Goal: Complete application form

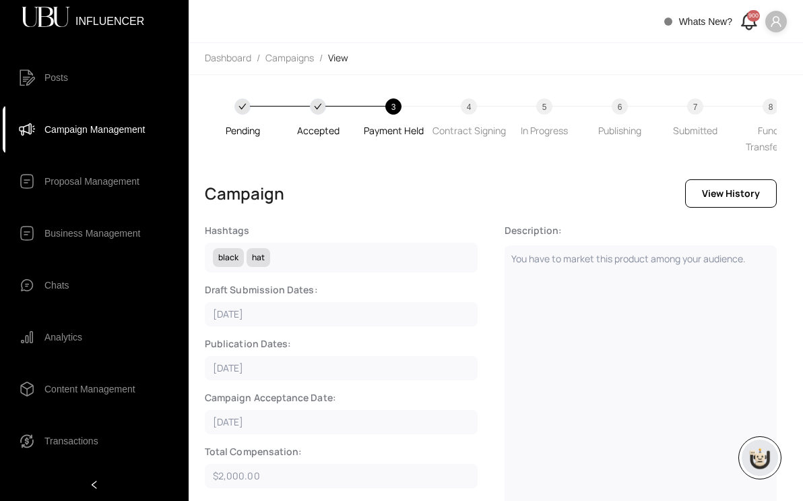
scroll to position [665, 0]
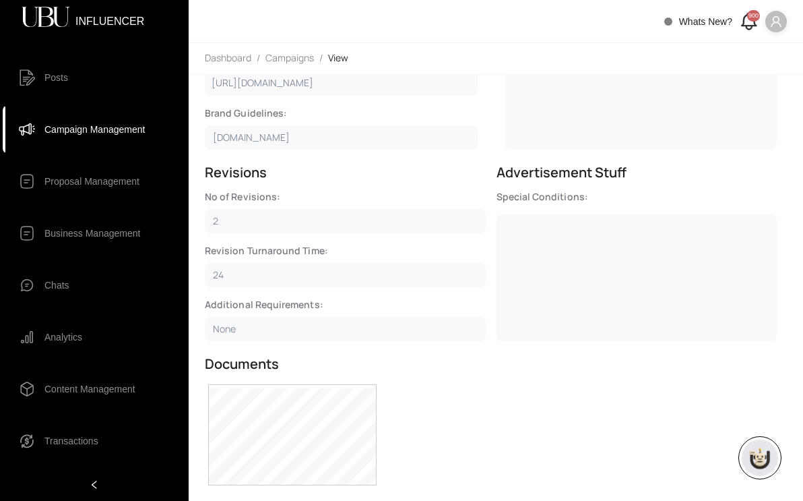
click at [779, 20] on icon "user" at bounding box center [776, 22] width 12 height 12
click at [727, 48] on span "Profile" at bounding box center [736, 48] width 82 height 15
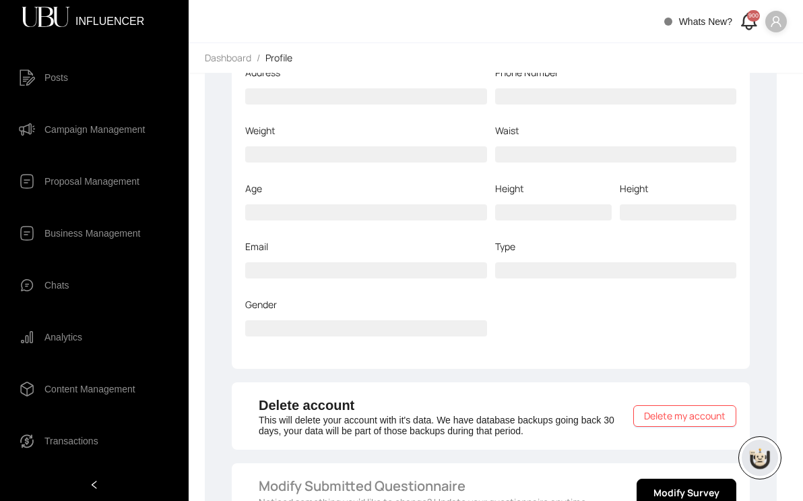
scroll to position [228, 0]
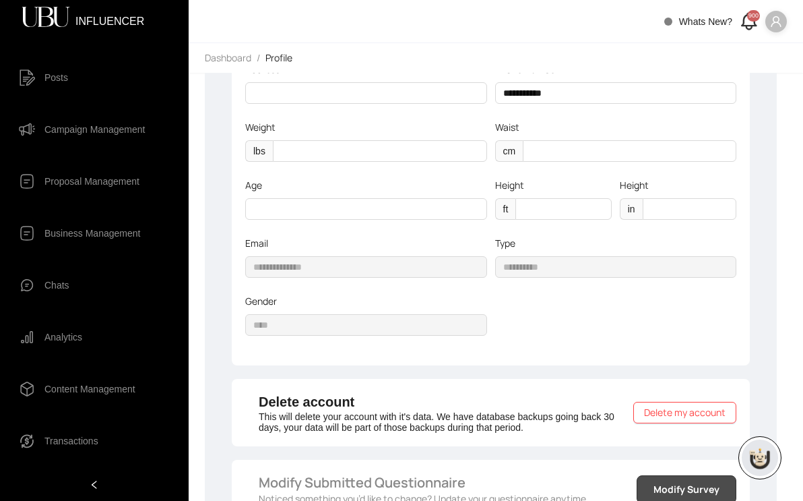
click at [675, 482] on span "Modify Survey" at bounding box center [687, 489] width 66 height 15
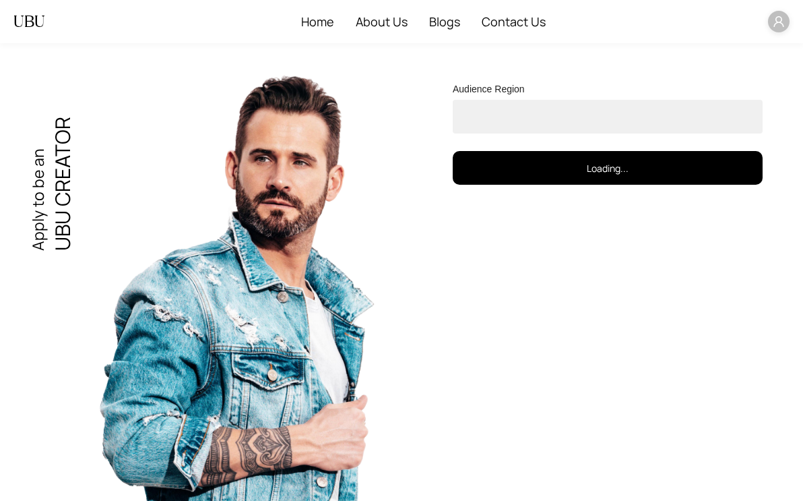
select select "****"
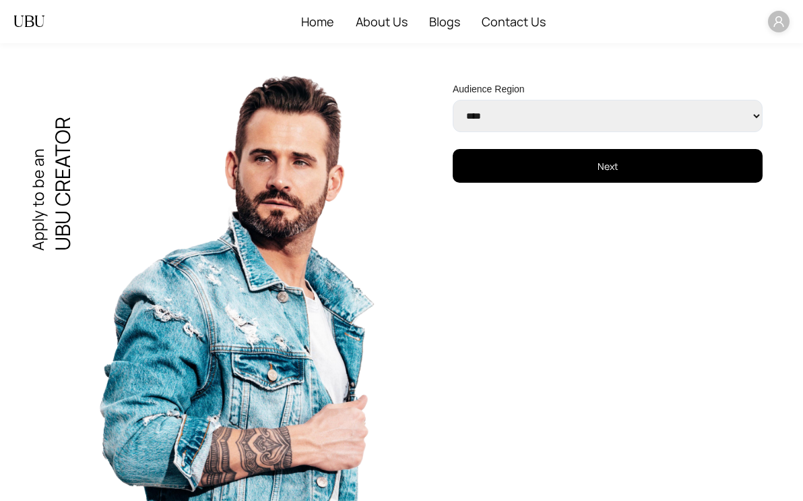
drag, startPoint x: 572, startPoint y: 124, endPoint x: 479, endPoint y: 385, distance: 276.9
click at [479, 385] on div "**********" at bounding box center [401, 272] width 803 height 458
click at [555, 178] on button "Next" at bounding box center [608, 166] width 310 height 34
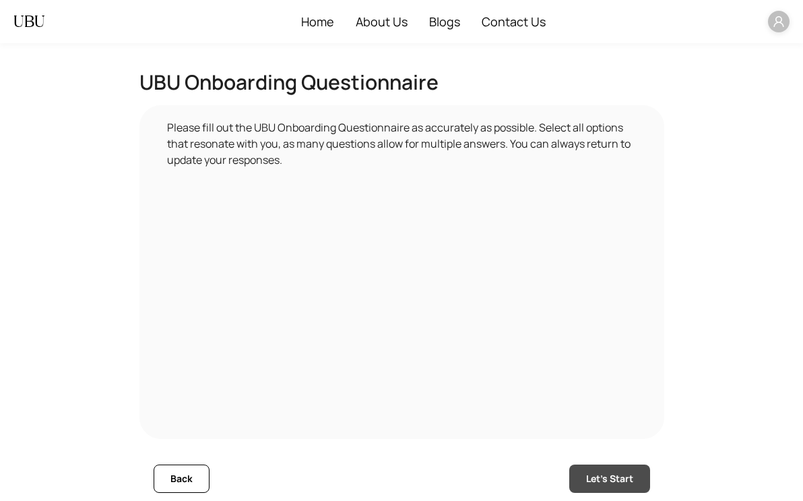
click at [570, 487] on button "Let's Start" at bounding box center [610, 478] width 81 height 28
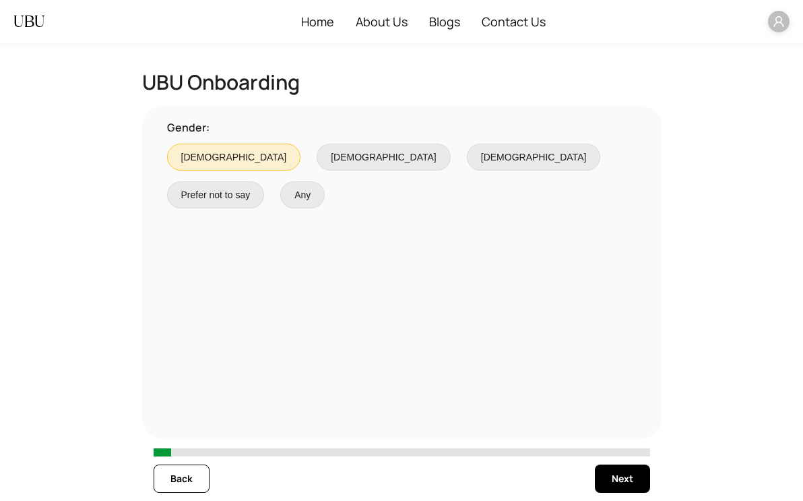
click at [326, 158] on span "[DEMOGRAPHIC_DATA]" at bounding box center [384, 157] width 117 height 15
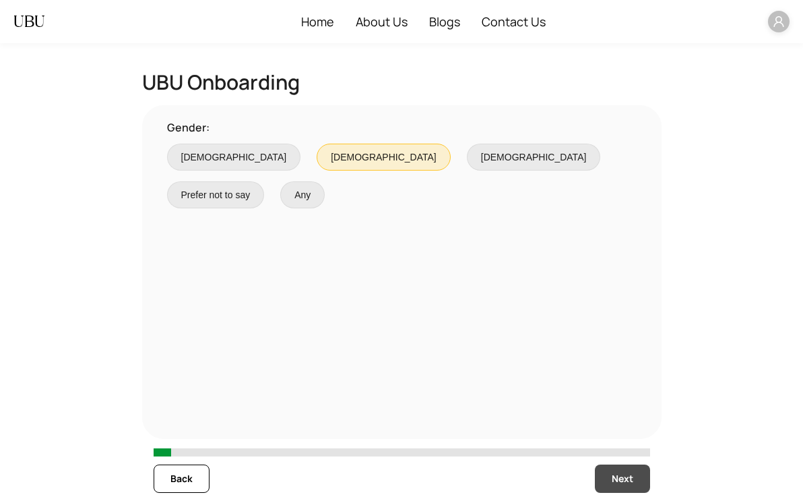
click at [631, 480] on span "Next" at bounding box center [623, 478] width 22 height 15
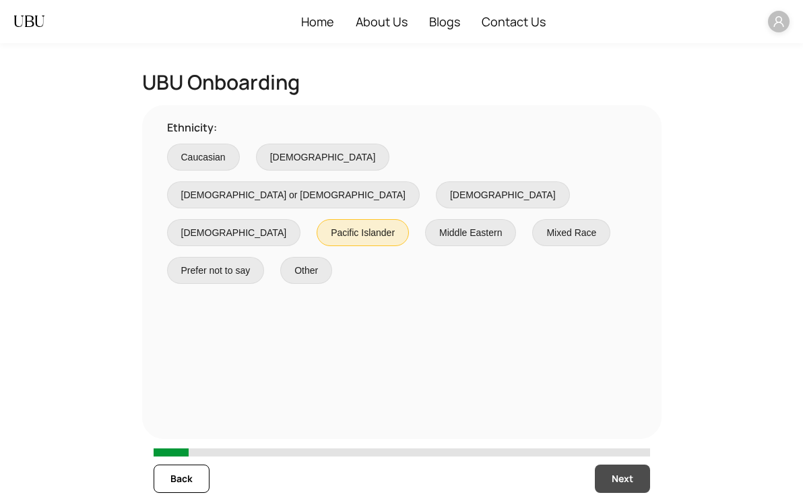
click at [613, 477] on span "Next" at bounding box center [623, 478] width 22 height 15
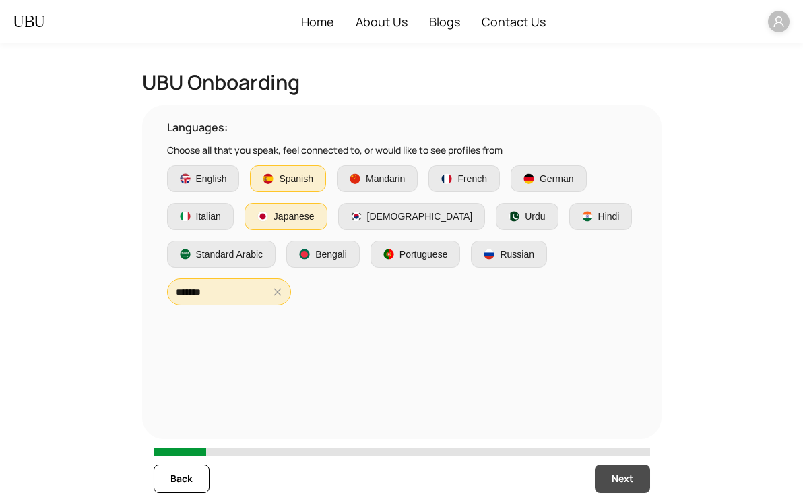
click at [614, 487] on button "Next" at bounding box center [622, 478] width 55 height 28
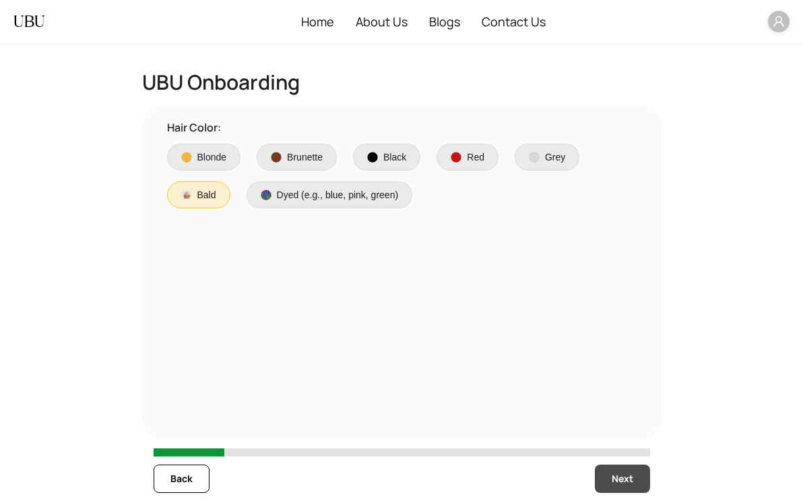
click at [614, 487] on button "Next" at bounding box center [622, 478] width 55 height 28
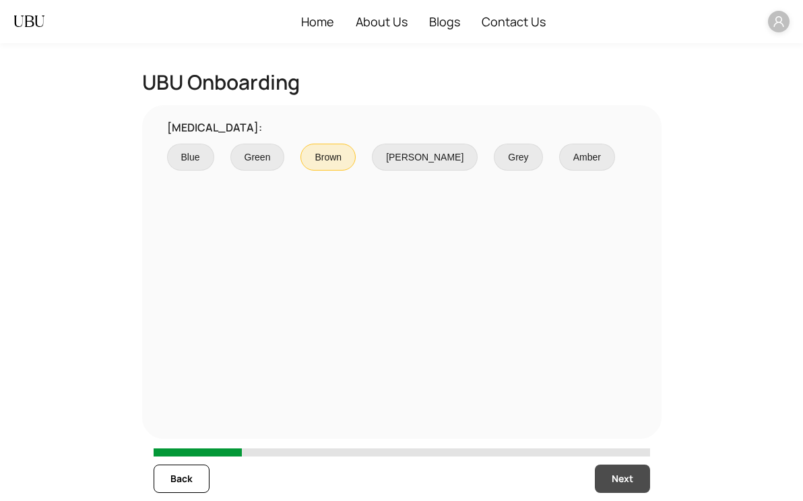
click at [614, 487] on button "Next" at bounding box center [622, 478] width 55 height 28
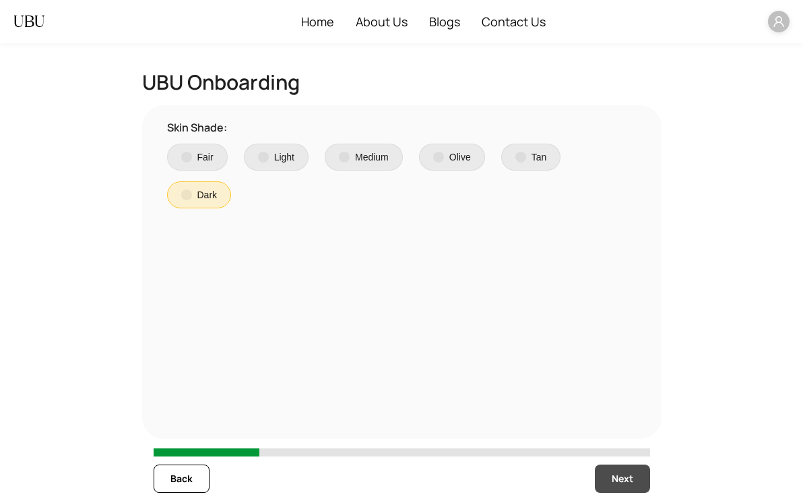
click at [614, 487] on button "Next" at bounding box center [622, 478] width 55 height 28
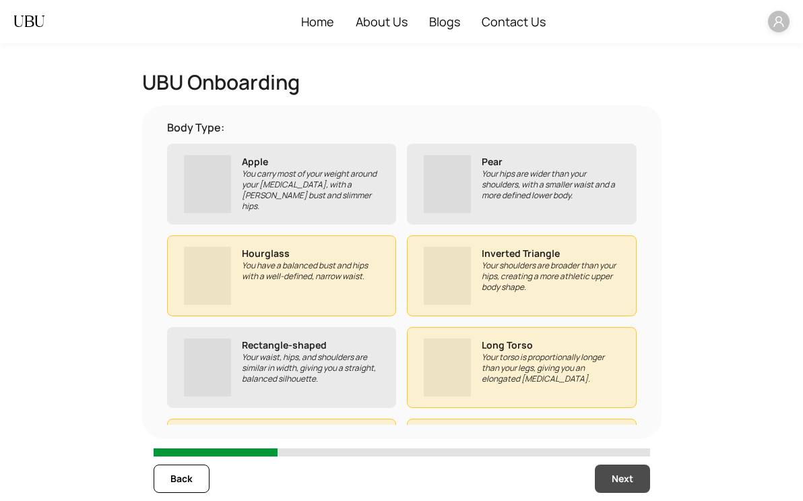
click at [614, 487] on button "Next" at bounding box center [622, 478] width 55 height 28
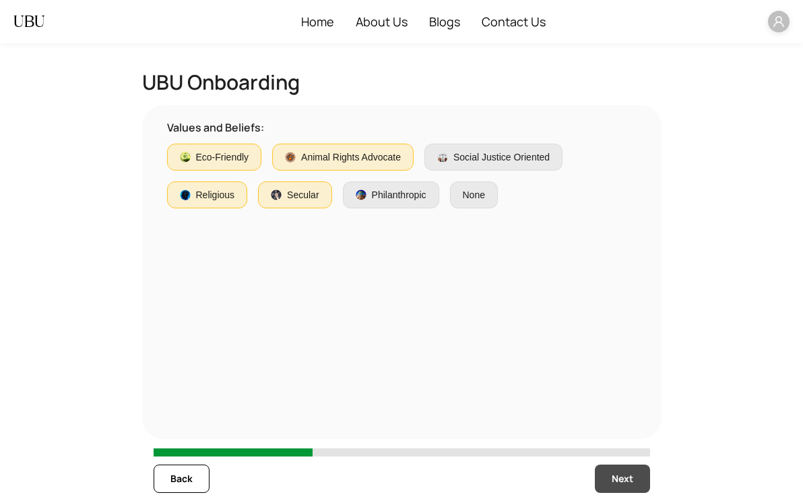
click at [614, 487] on button "Next" at bounding box center [622, 478] width 55 height 28
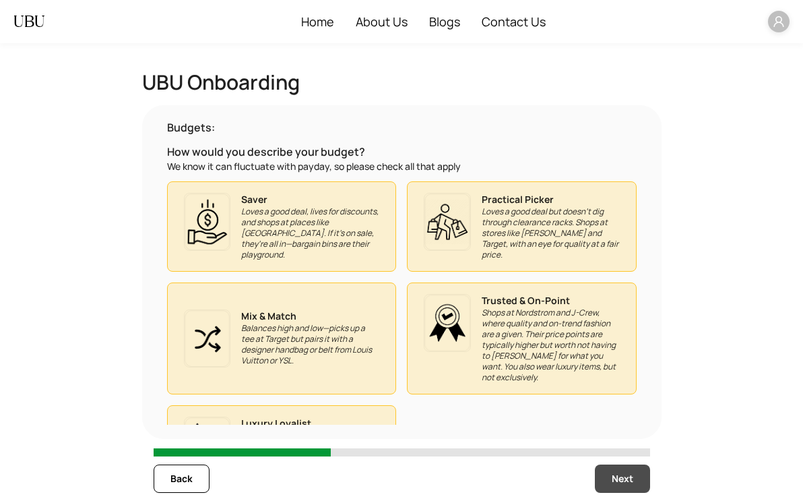
click at [614, 487] on button "Next" at bounding box center [622, 478] width 55 height 28
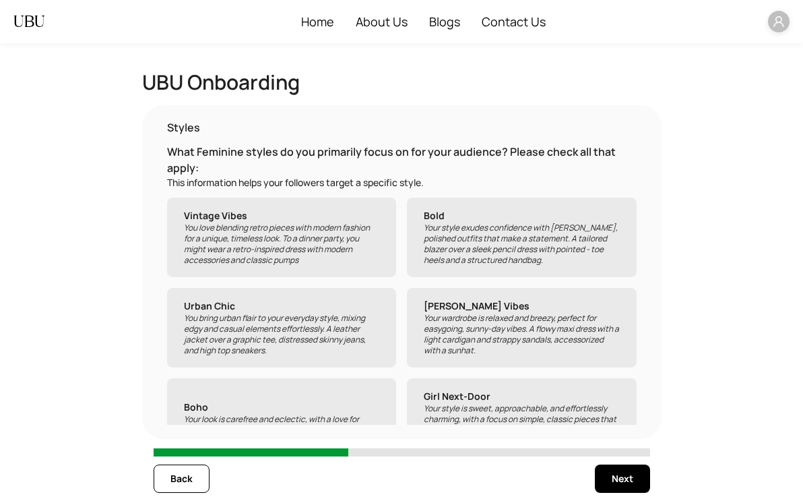
click at [437, 323] on p "Your wardrobe is relaxed and breezy, perfect for easygoing, sunny-day vibes. A …" at bounding box center [522, 334] width 196 height 43
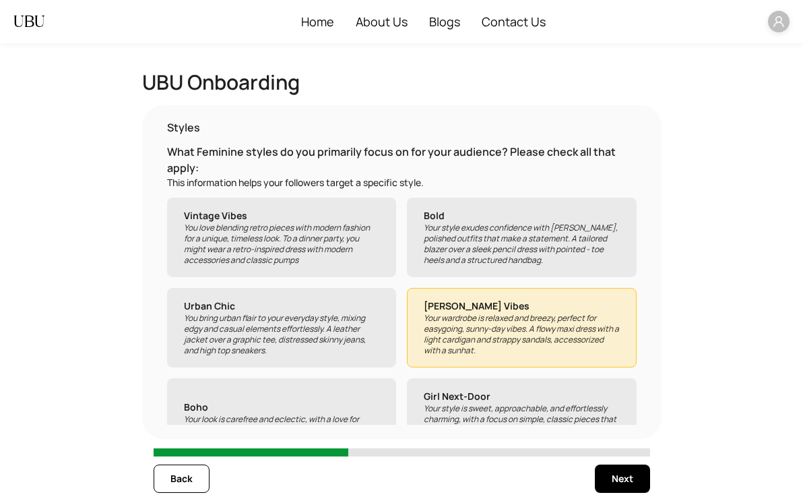
click at [336, 292] on label "Urban Chic You bring urban flair to your everyday style, mixing edgy and casual…" at bounding box center [282, 328] width 230 height 80
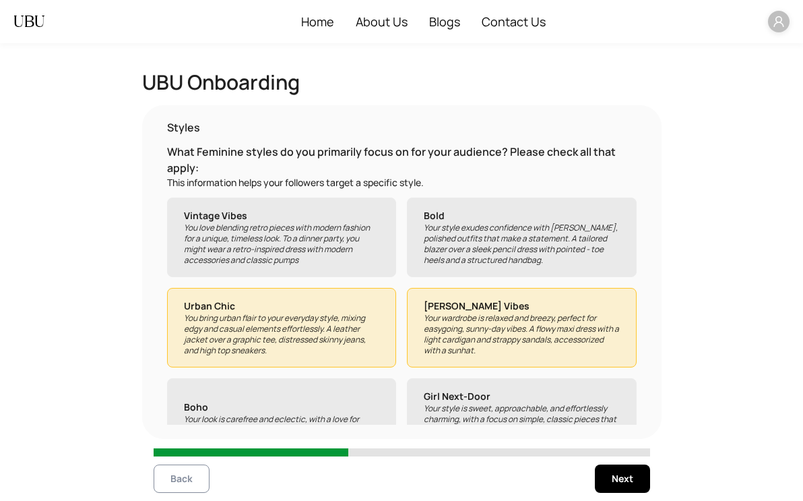
click at [183, 484] on span "Back" at bounding box center [182, 478] width 22 height 15
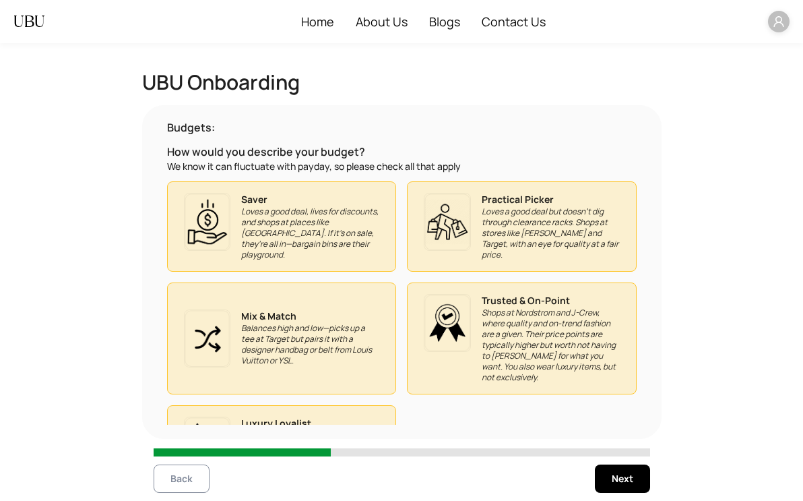
click at [183, 484] on span "Back" at bounding box center [182, 478] width 22 height 15
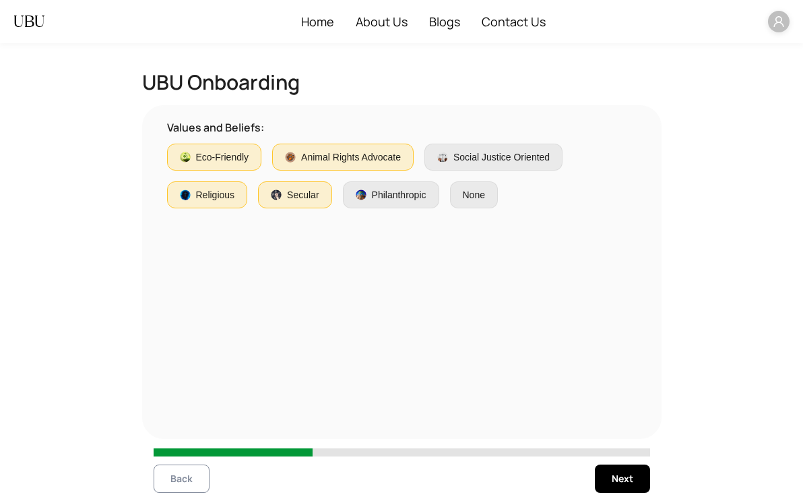
click at [183, 484] on span "Back" at bounding box center [182, 478] width 22 height 15
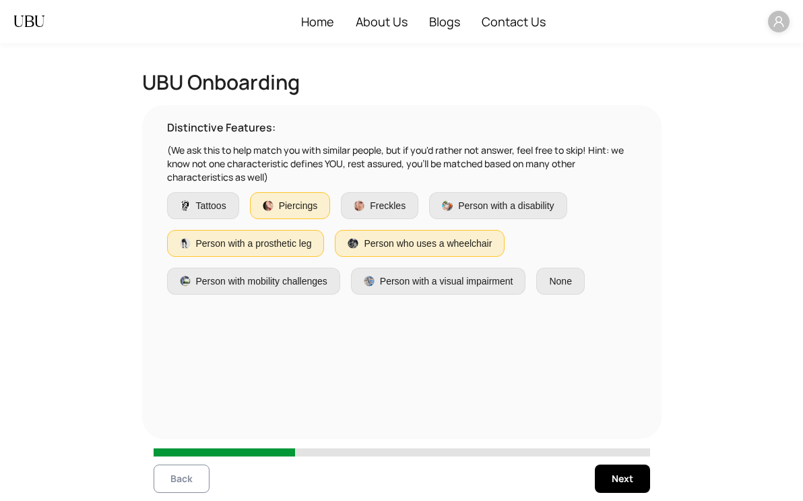
click at [183, 484] on span "Back" at bounding box center [182, 478] width 22 height 15
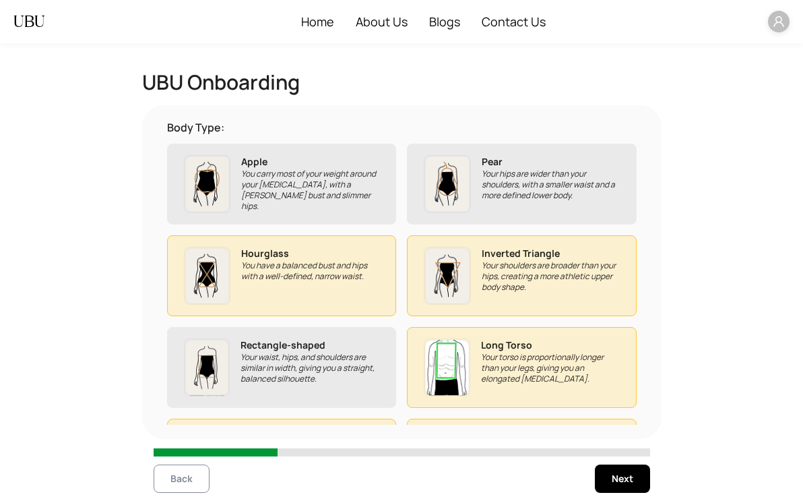
click at [183, 484] on span "Back" at bounding box center [182, 478] width 22 height 15
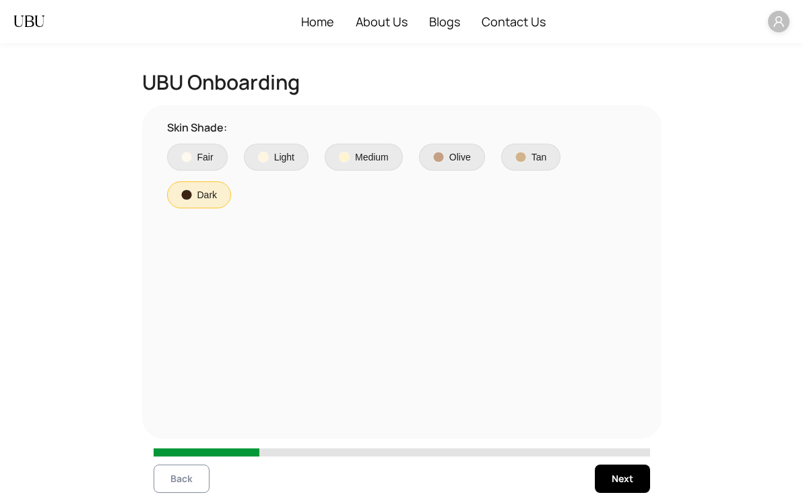
click at [183, 484] on span "Back" at bounding box center [182, 478] width 22 height 15
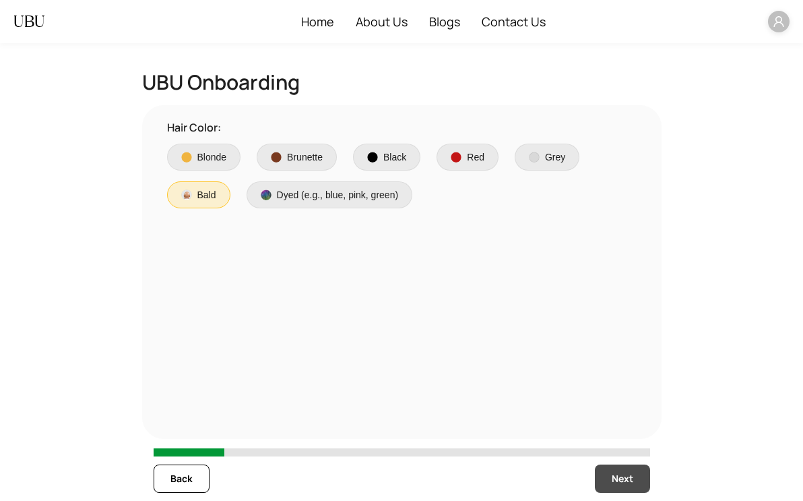
click at [628, 472] on span "Next" at bounding box center [623, 478] width 22 height 15
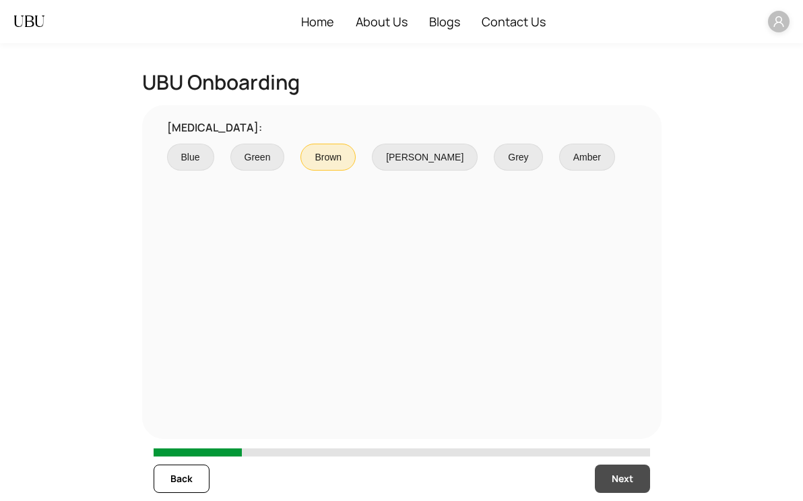
click at [628, 472] on span "Next" at bounding box center [623, 478] width 22 height 15
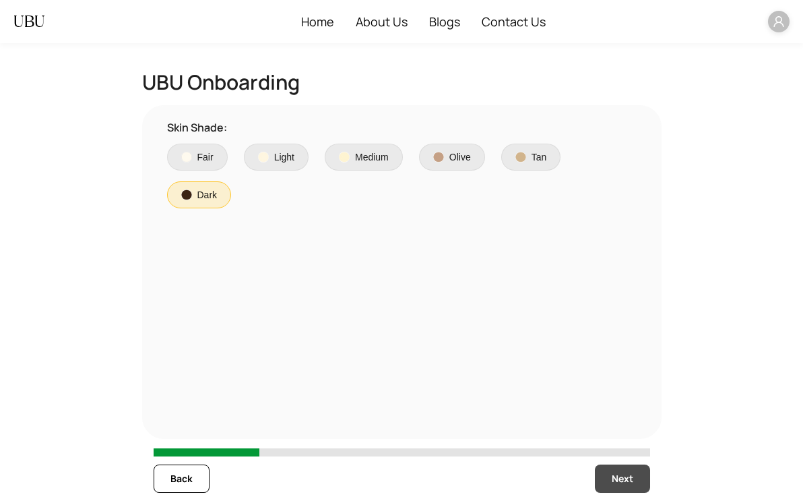
click at [628, 472] on span "Next" at bounding box center [623, 478] width 22 height 15
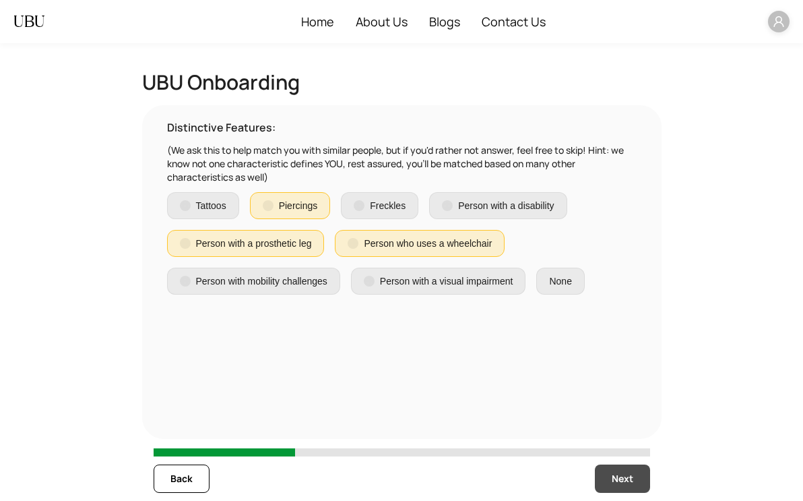
click at [628, 472] on span "Next" at bounding box center [623, 478] width 22 height 15
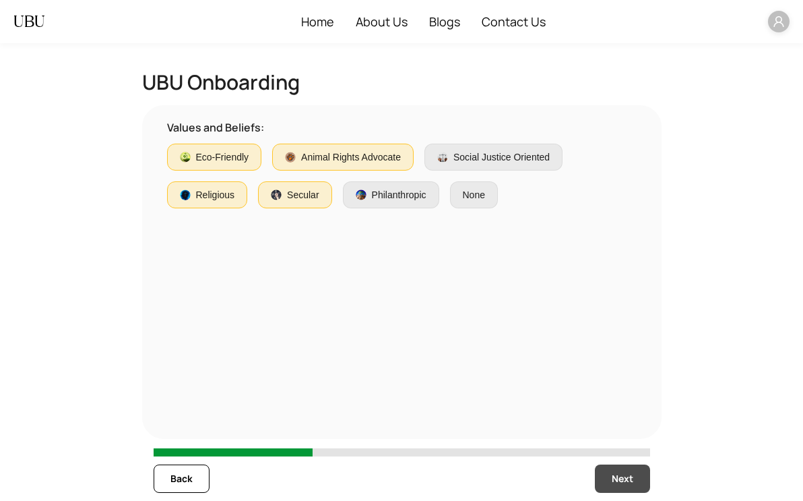
click at [628, 472] on span "Next" at bounding box center [623, 478] width 22 height 15
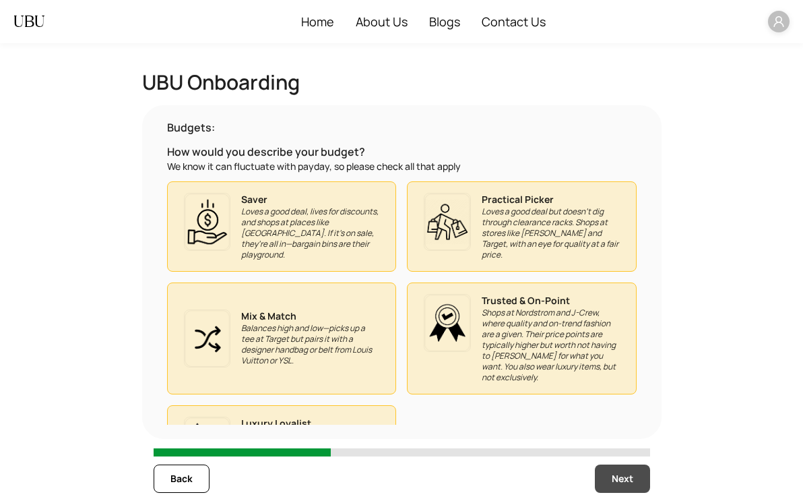
click at [628, 472] on span "Next" at bounding box center [623, 478] width 22 height 15
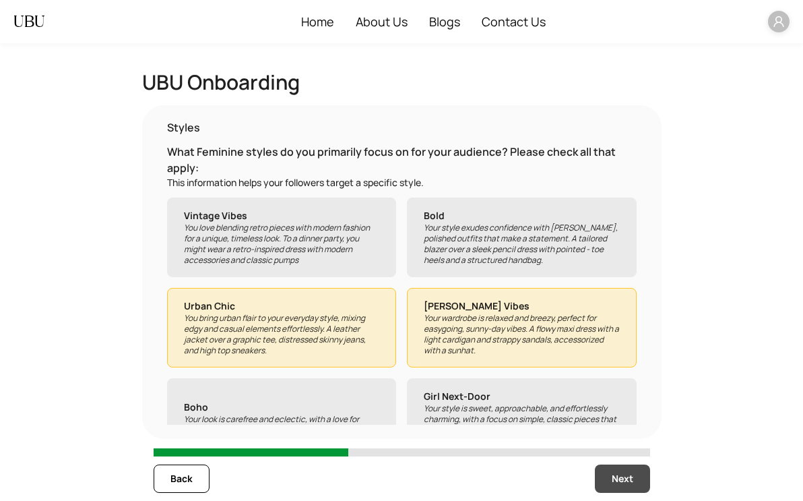
click at [628, 472] on span "Next" at bounding box center [623, 478] width 22 height 15
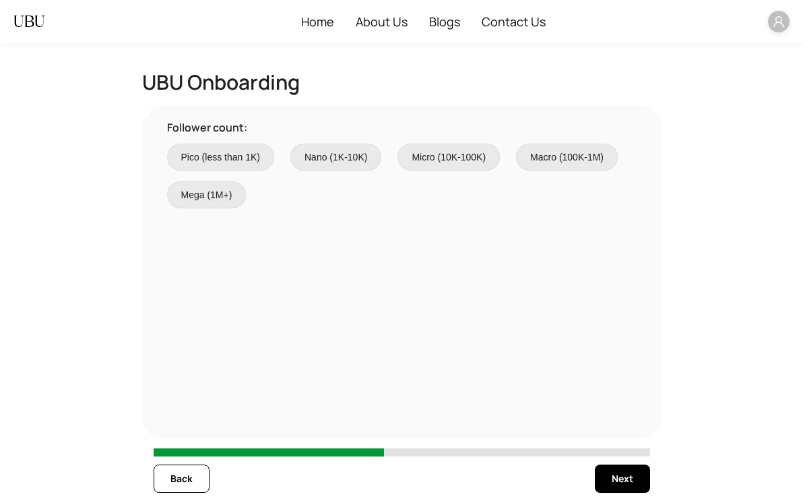
click at [233, 180] on div "Pico (less than 1K) Nano (1K-10K) Micro (10K-100K) Macro (100K-1M) Mega (1M+)" at bounding box center [402, 176] width 470 height 65
click at [246, 156] on span "Pico (less than 1K)" at bounding box center [221, 157] width 80 height 15
click at [633, 477] on span "Next" at bounding box center [623, 478] width 22 height 15
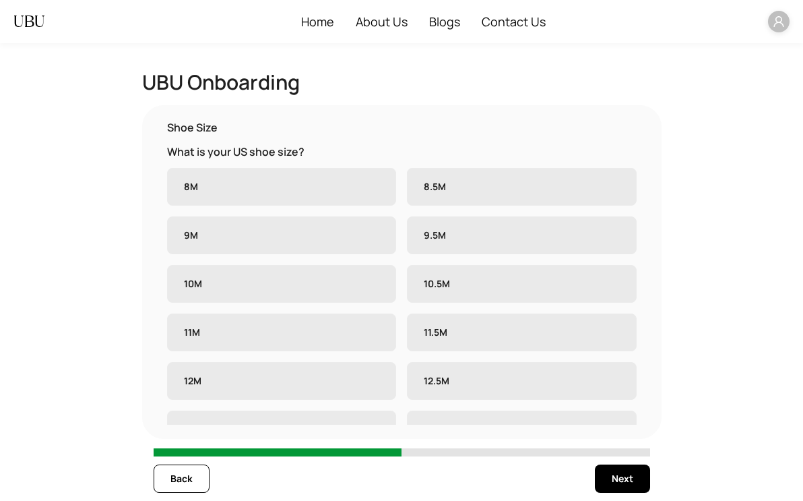
click at [361, 285] on label "10M" at bounding box center [282, 284] width 230 height 38
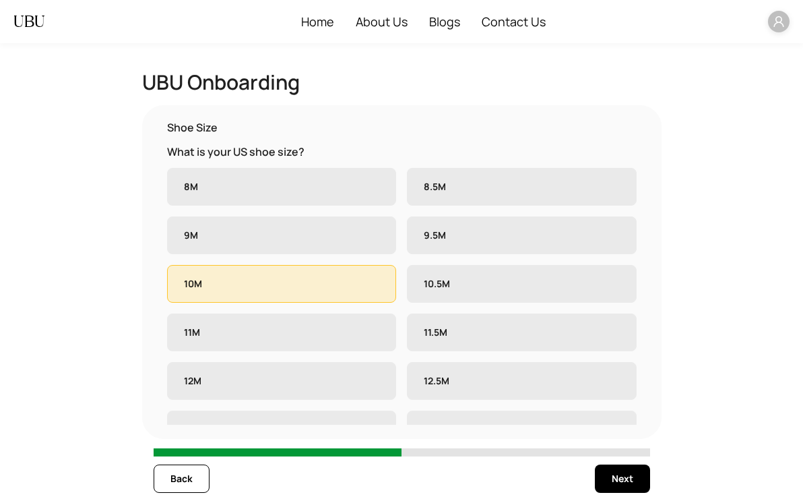
click at [358, 242] on label "9M" at bounding box center [282, 235] width 230 height 38
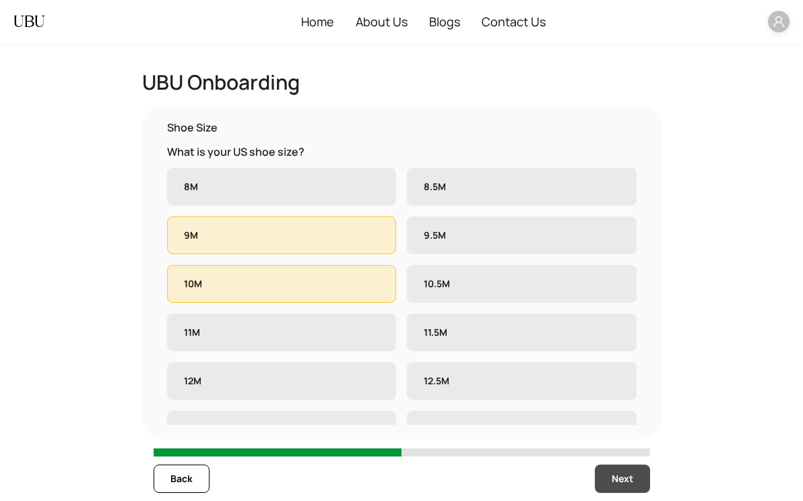
click at [607, 477] on button "Next" at bounding box center [622, 478] width 55 height 28
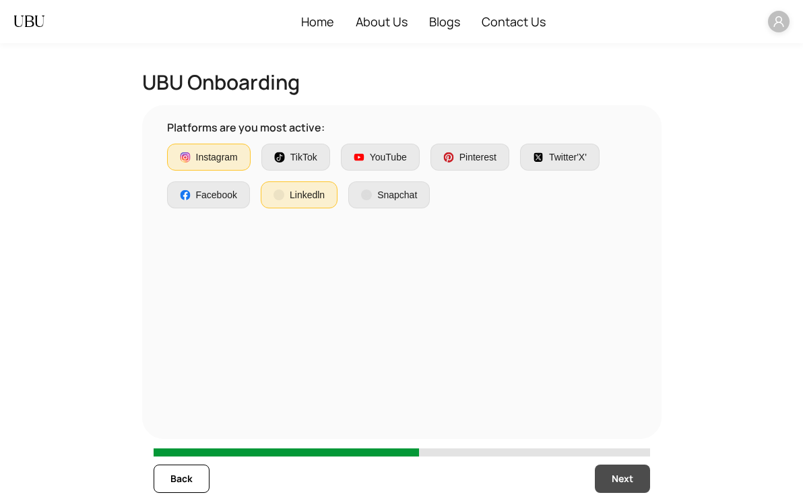
click at [607, 477] on button "Next" at bounding box center [622, 478] width 55 height 28
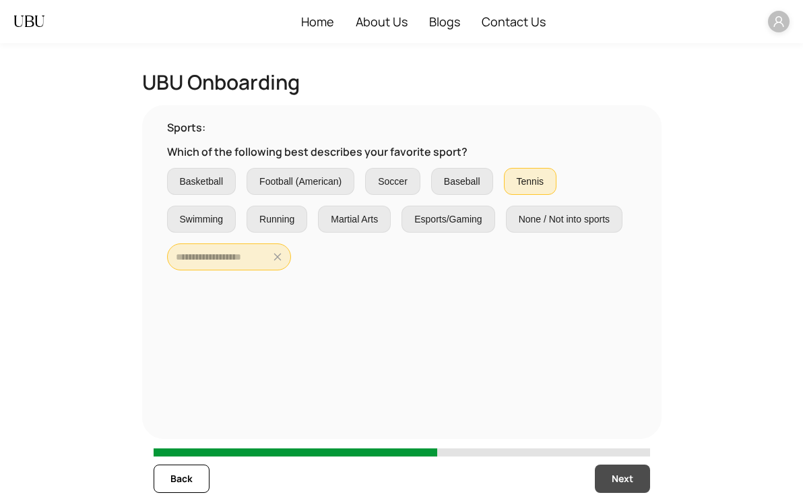
click at [607, 477] on button "Next" at bounding box center [622, 478] width 55 height 28
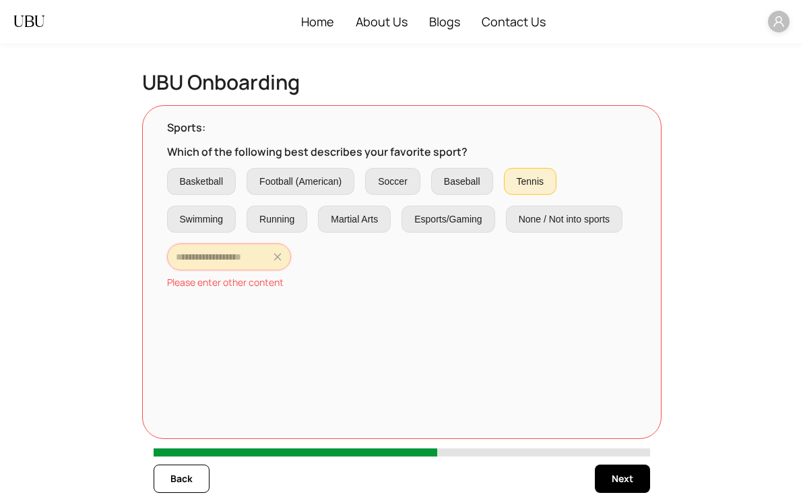
click at [202, 257] on input "text" at bounding box center [223, 256] width 94 height 15
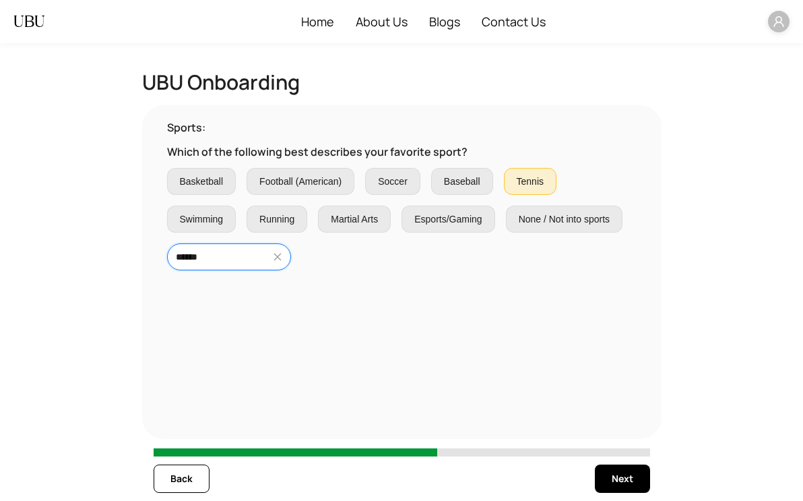
type input "******"
click at [545, 393] on div "Sports: Which of the following best describes your favorite sport? Basketball F…" at bounding box center [402, 271] width 497 height 305
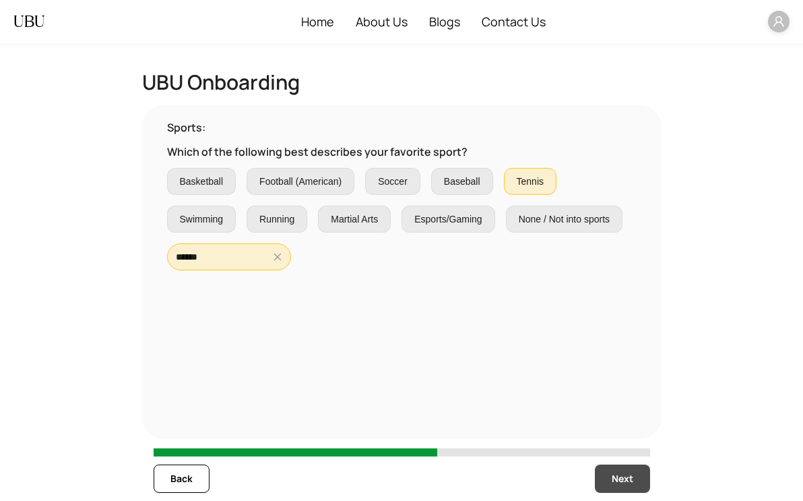
click at [605, 479] on button "Next" at bounding box center [622, 478] width 55 height 28
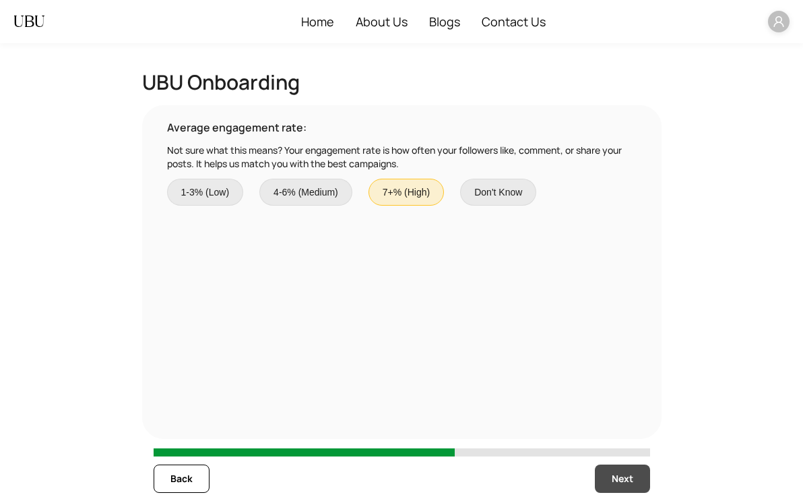
click at [636, 477] on button "Next" at bounding box center [622, 478] width 55 height 28
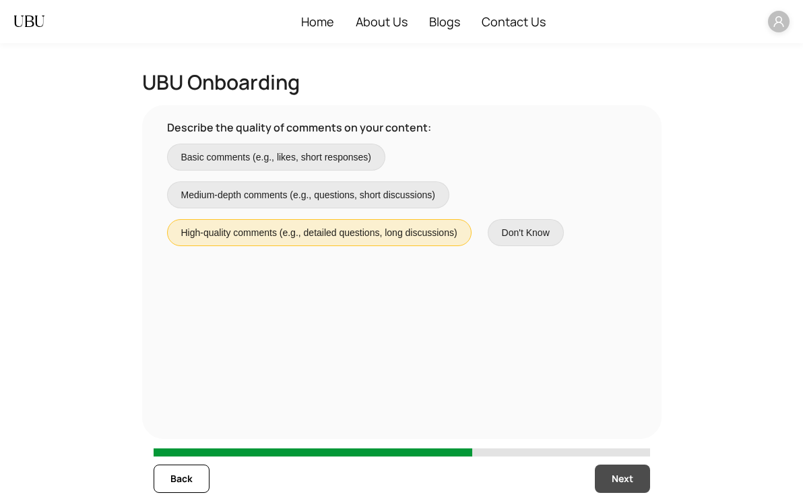
click at [636, 477] on button "Next" at bounding box center [622, 478] width 55 height 28
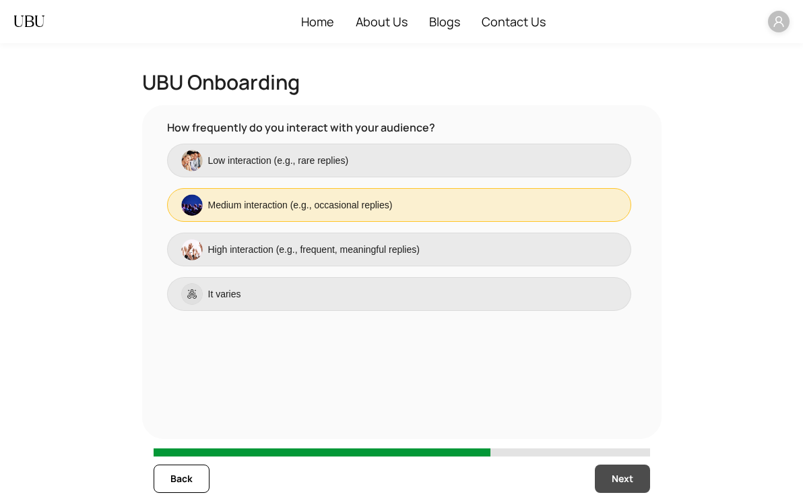
click at [636, 477] on button "Next" at bounding box center [622, 478] width 55 height 28
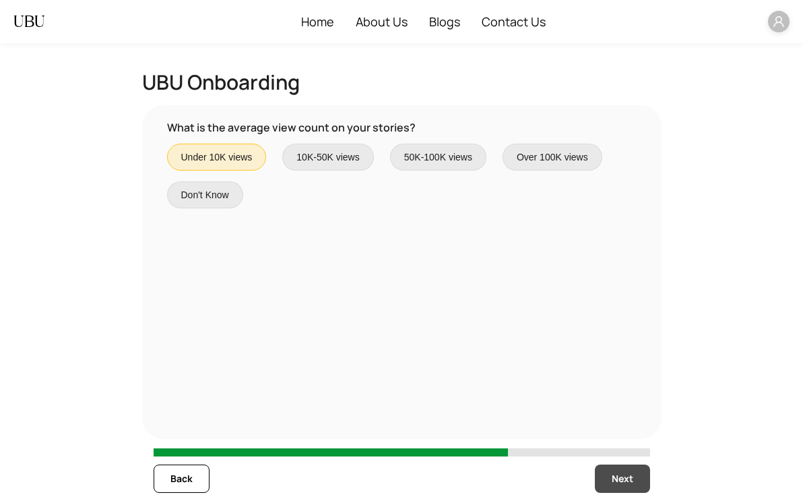
click at [636, 477] on button "Next" at bounding box center [622, 478] width 55 height 28
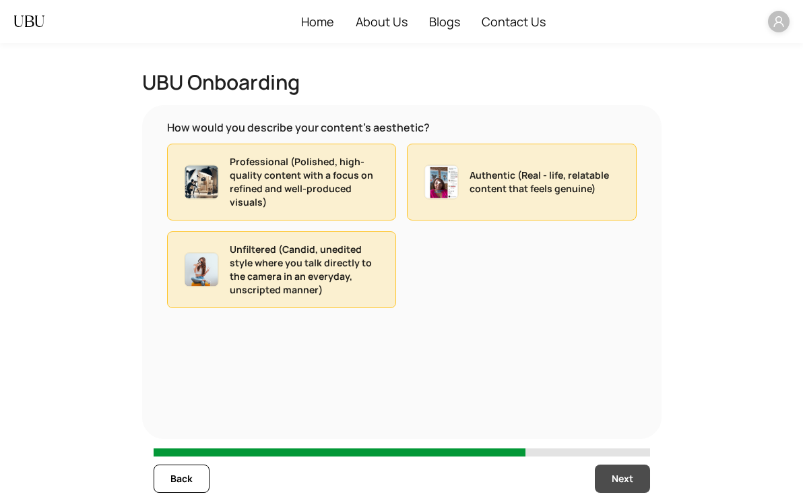
click at [636, 477] on button "Next" at bounding box center [622, 478] width 55 height 28
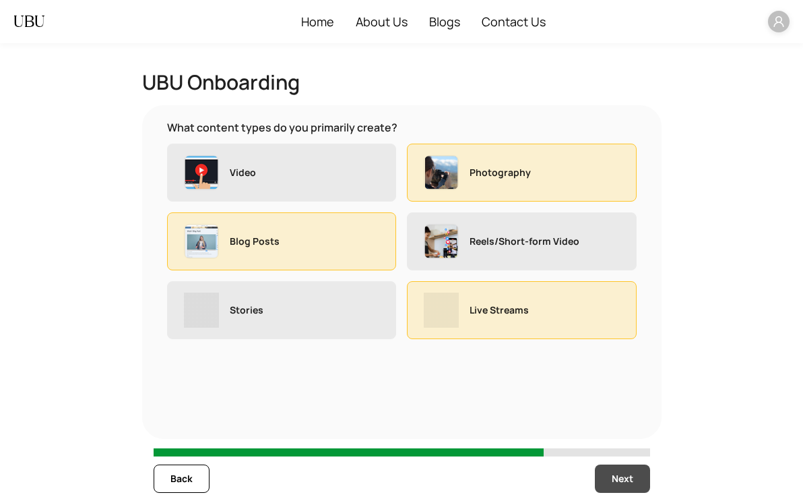
click at [636, 477] on button "Next" at bounding box center [622, 478] width 55 height 28
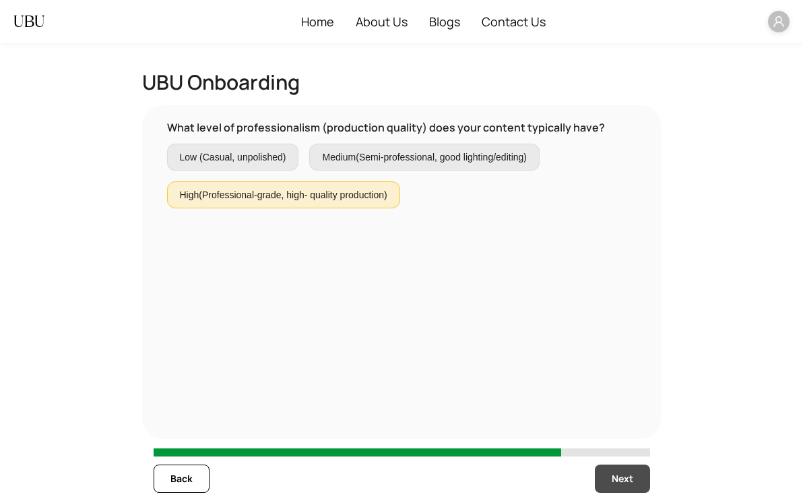
click at [636, 477] on button "Next" at bounding box center [622, 478] width 55 height 28
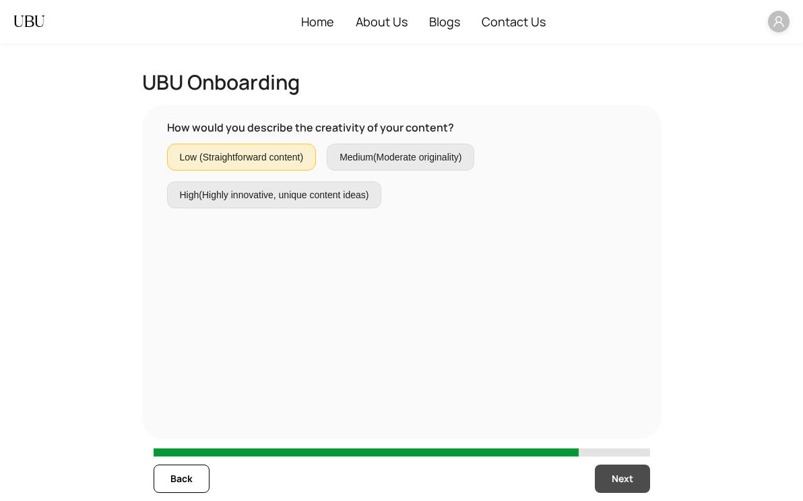
click at [636, 477] on button "Next" at bounding box center [622, 478] width 55 height 28
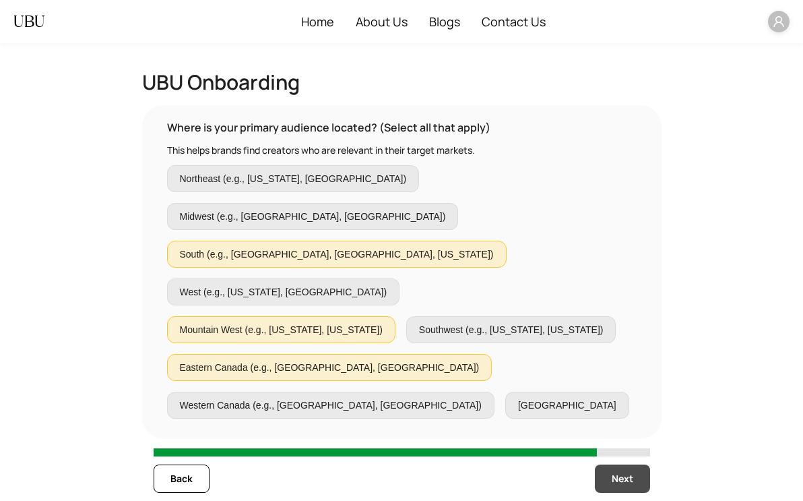
click at [630, 466] on button "Next" at bounding box center [622, 478] width 55 height 28
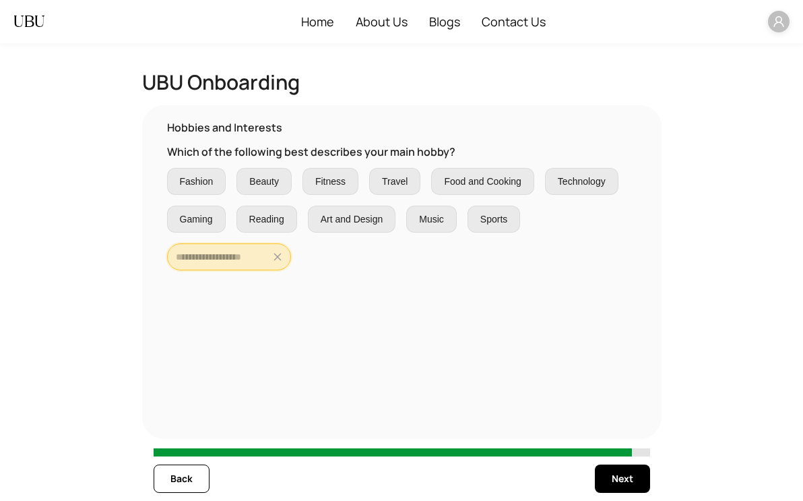
click at [208, 262] on input "text" at bounding box center [223, 256] width 94 height 15
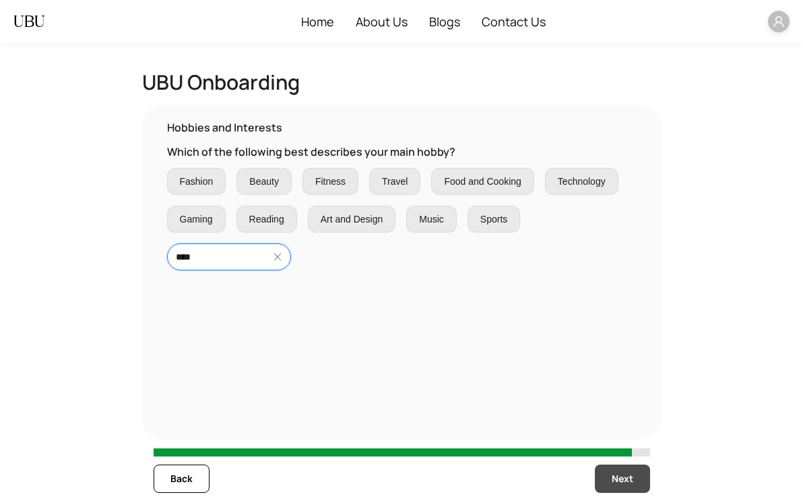
type input "****"
click at [636, 485] on button "Next" at bounding box center [622, 478] width 55 height 28
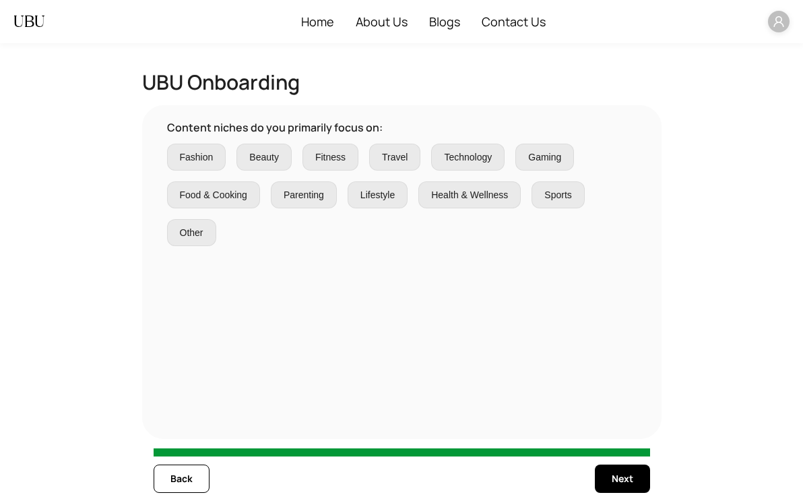
click at [222, 178] on div "Fashion Beauty Fitness Travel Technology Gaming Food & Cooking Parenting Lifest…" at bounding box center [402, 195] width 470 height 102
click at [252, 161] on span "Beauty" at bounding box center [264, 157] width 30 height 15
click at [183, 475] on span "Back" at bounding box center [182, 478] width 22 height 15
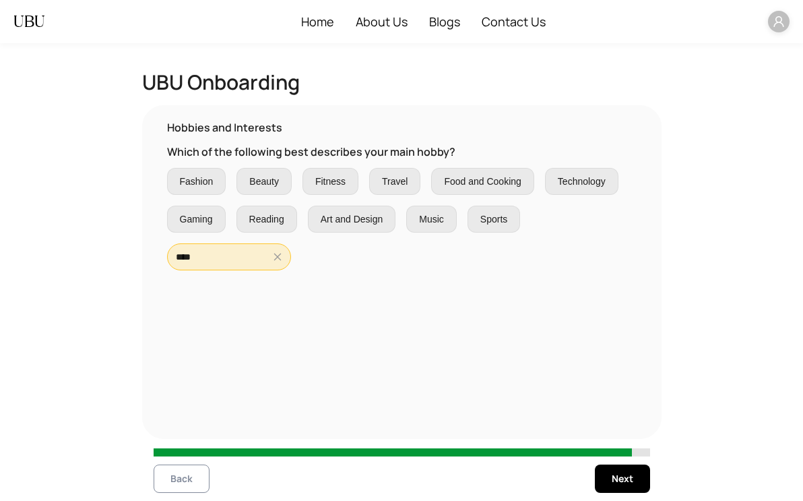
click at [183, 475] on span "Back" at bounding box center [182, 478] width 22 height 15
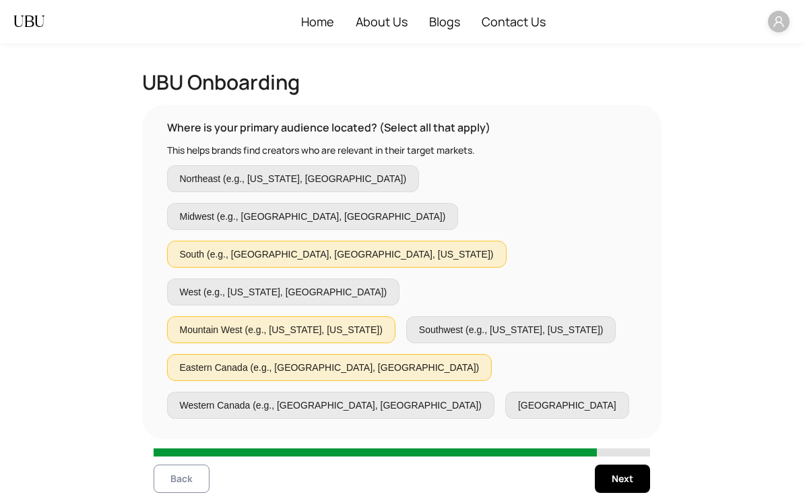
click at [183, 475] on span "Back" at bounding box center [182, 478] width 22 height 15
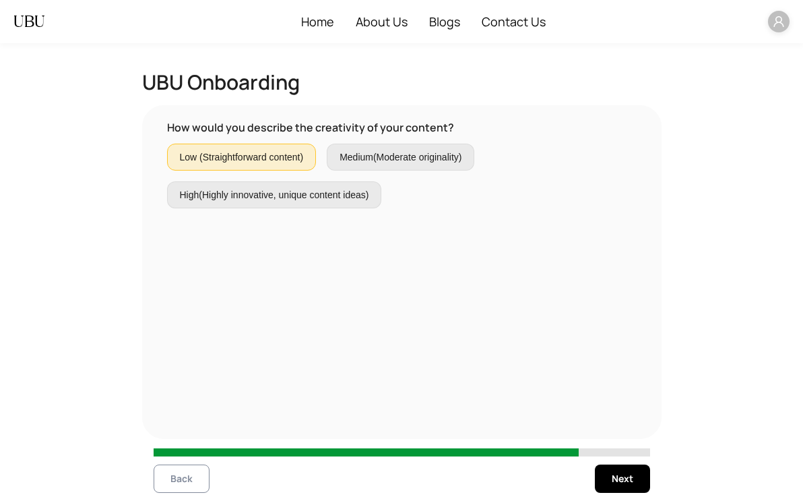
click at [183, 475] on span "Back" at bounding box center [182, 478] width 22 height 15
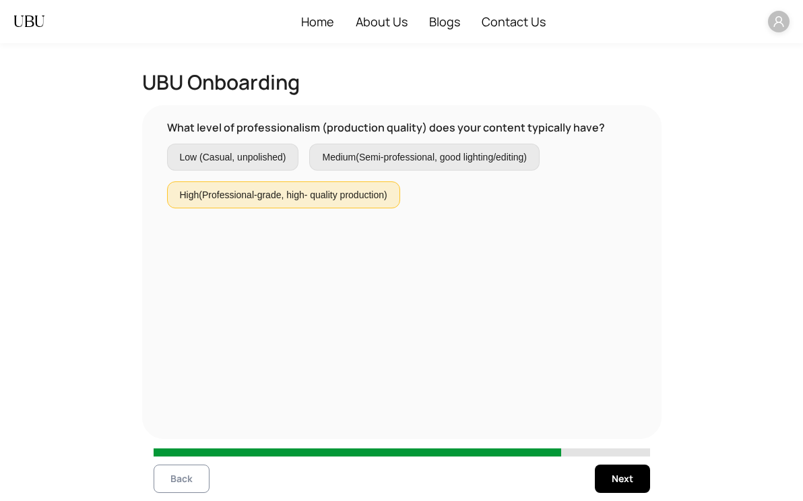
click at [183, 475] on span "Back" at bounding box center [182, 478] width 22 height 15
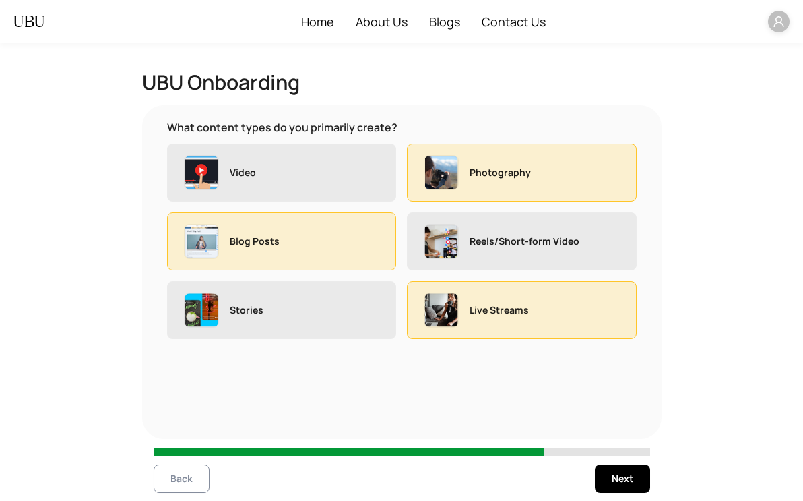
click at [183, 475] on span "Back" at bounding box center [182, 478] width 22 height 15
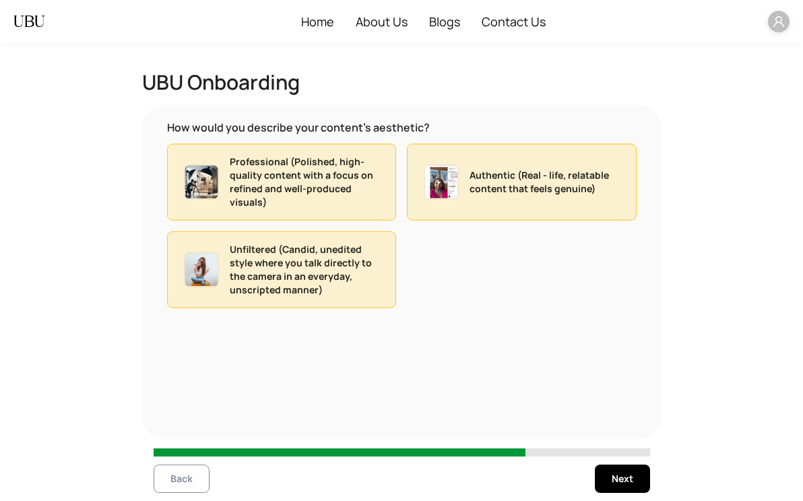
click at [183, 475] on span "Back" at bounding box center [182, 478] width 22 height 15
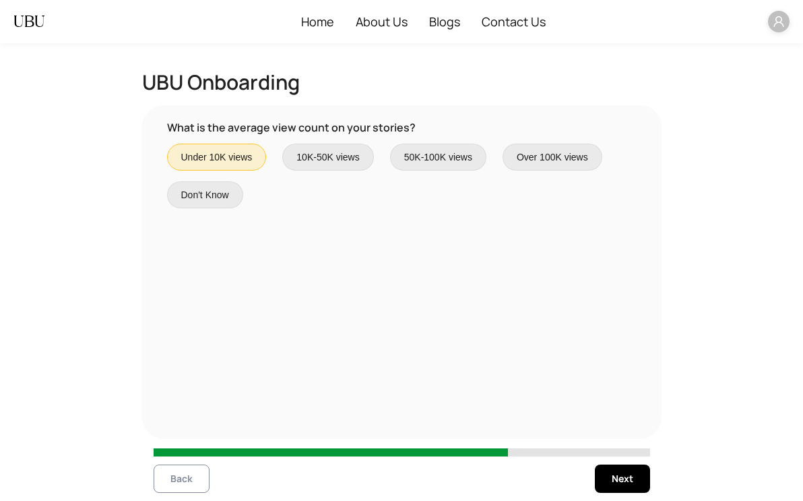
click at [183, 475] on span "Back" at bounding box center [182, 478] width 22 height 15
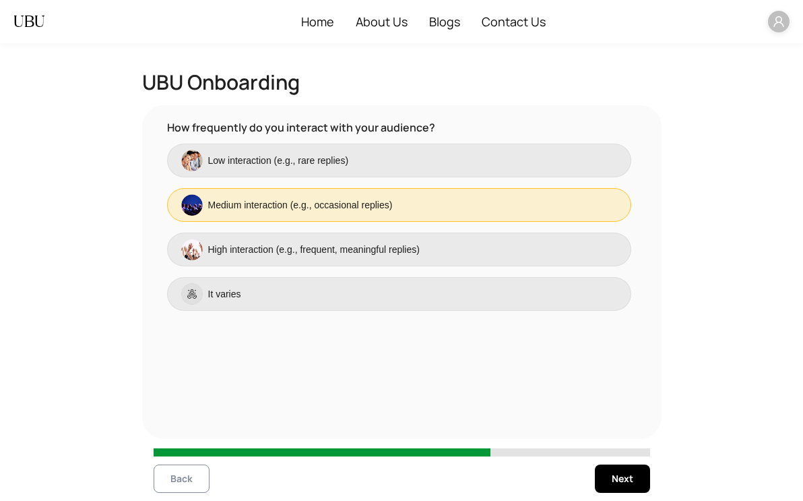
click at [183, 475] on span "Back" at bounding box center [182, 478] width 22 height 15
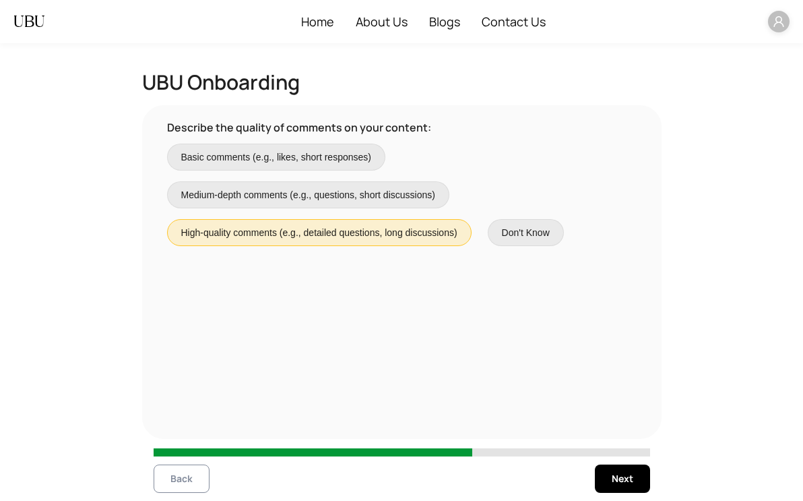
click at [183, 475] on span "Back" at bounding box center [182, 478] width 22 height 15
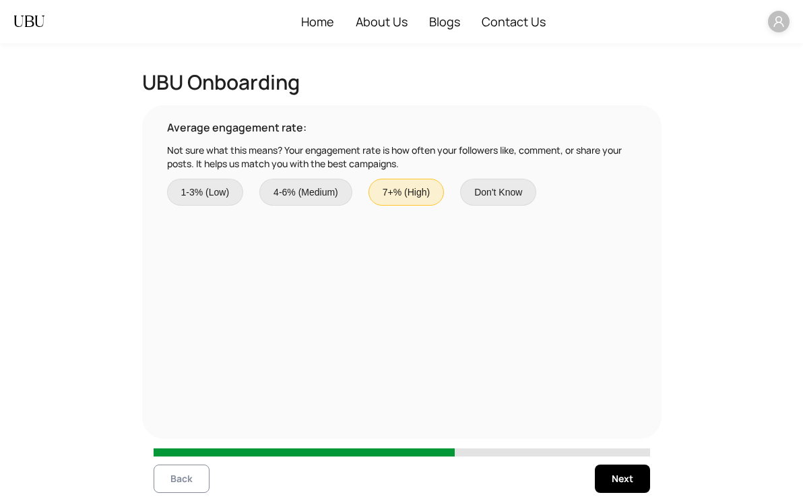
click at [183, 475] on span "Back" at bounding box center [182, 478] width 22 height 15
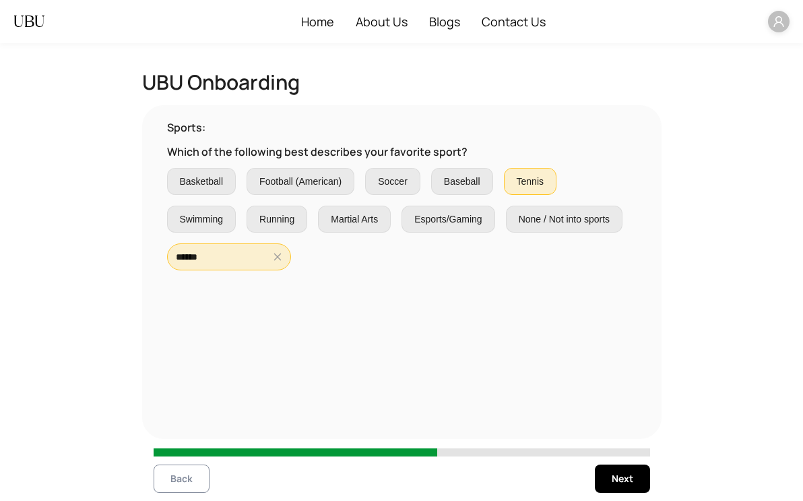
click at [183, 475] on span "Back" at bounding box center [182, 478] width 22 height 15
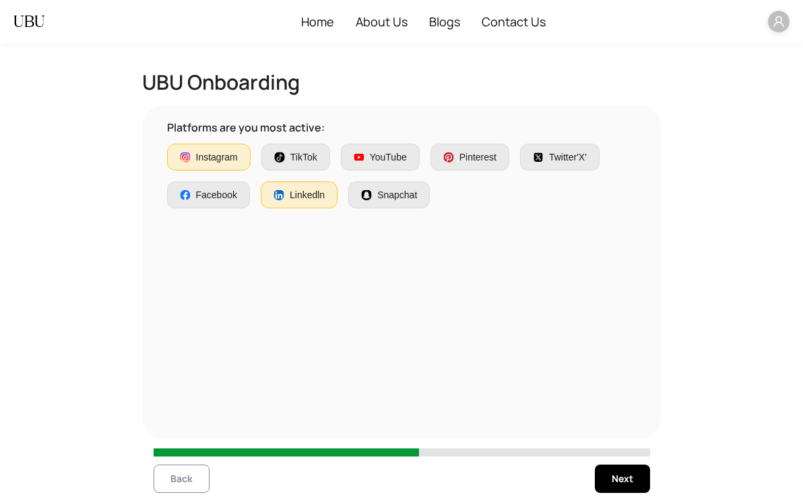
click at [183, 475] on span "Back" at bounding box center [182, 478] width 22 height 15
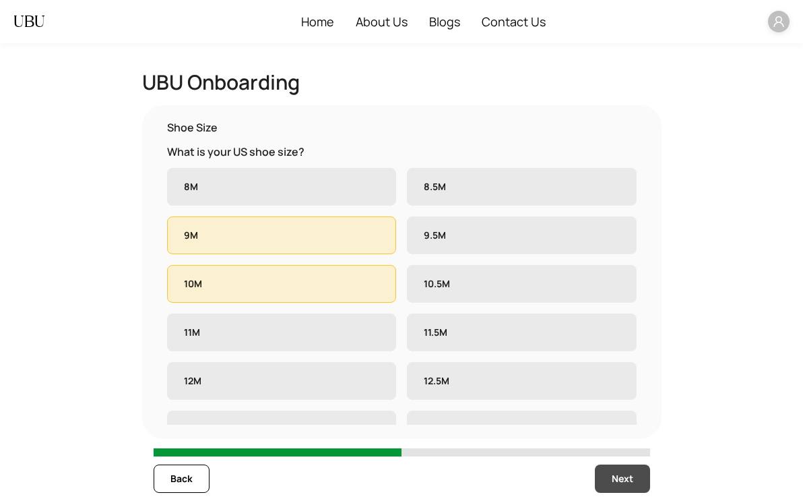
click at [634, 477] on button "Next" at bounding box center [622, 478] width 55 height 28
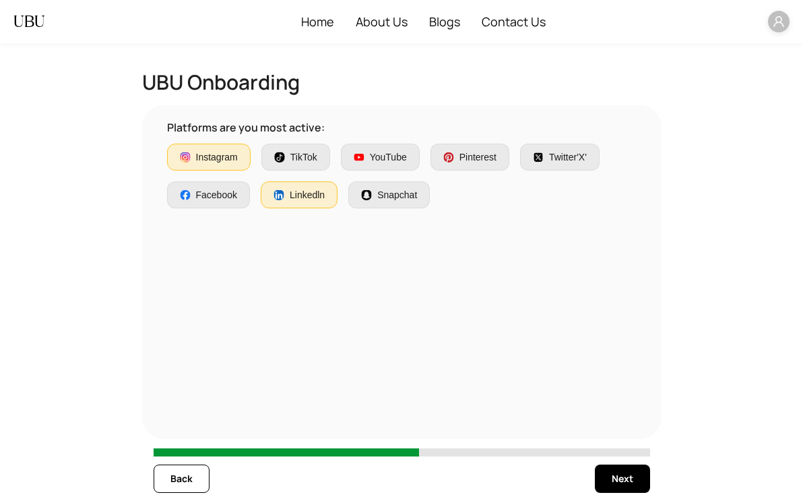
click at [361, 150] on div "YouTube" at bounding box center [380, 157] width 53 height 15
click at [185, 481] on span "Back" at bounding box center [182, 478] width 22 height 15
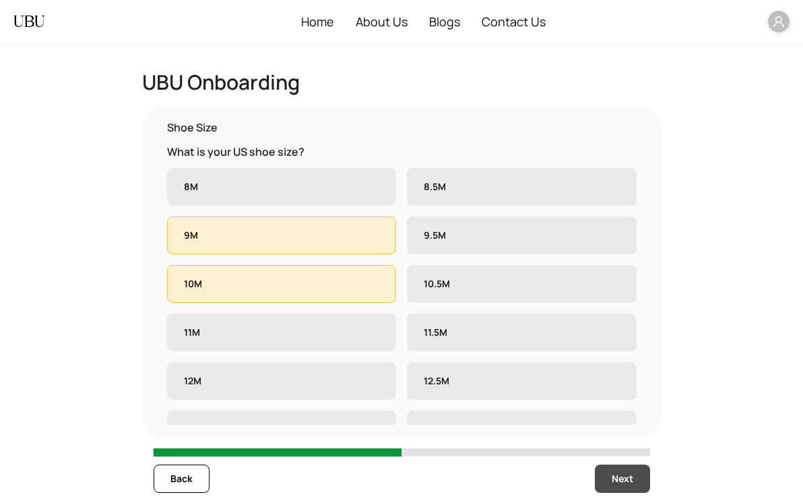
click at [634, 473] on button "Next" at bounding box center [622, 478] width 55 height 28
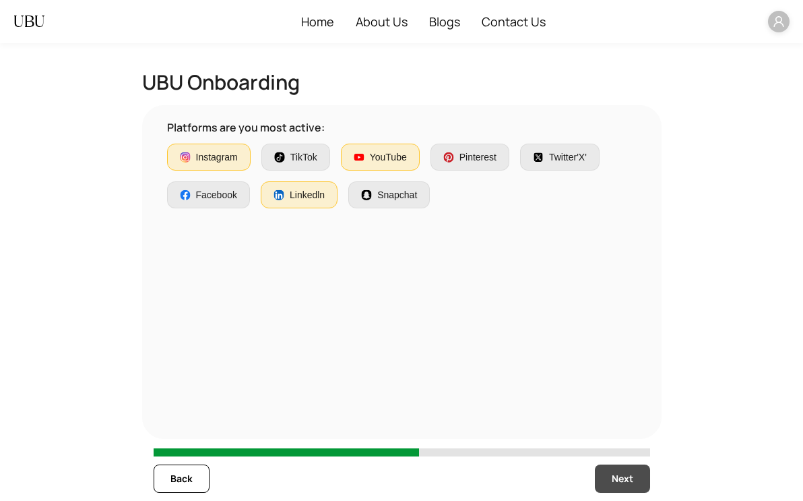
click at [634, 473] on button "Next" at bounding box center [622, 478] width 55 height 28
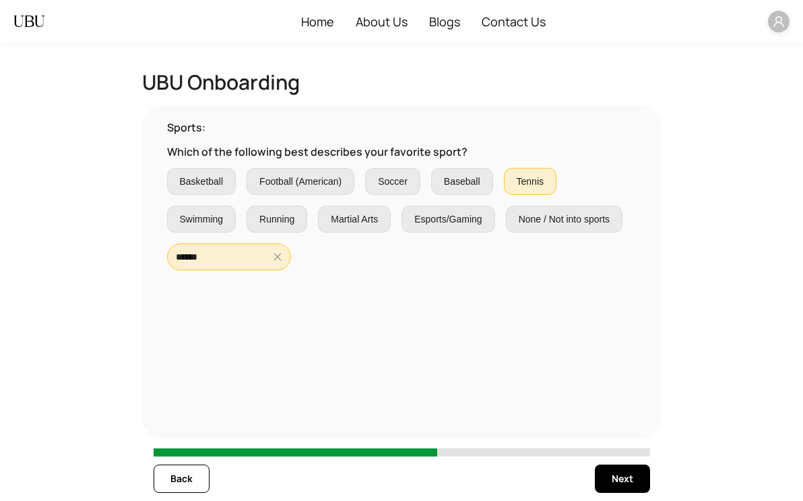
click at [303, 187] on span "Football (American)" at bounding box center [301, 181] width 82 height 15
click at [193, 484] on button "Back" at bounding box center [182, 478] width 56 height 28
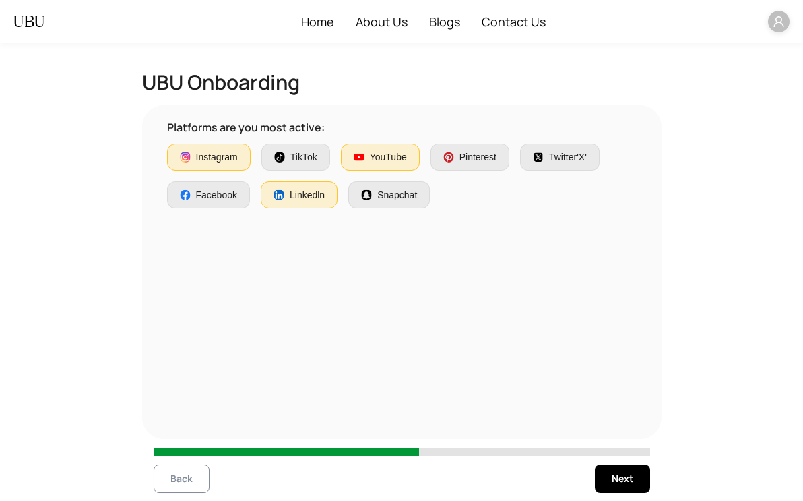
click at [193, 484] on button "Back" at bounding box center [182, 478] width 56 height 28
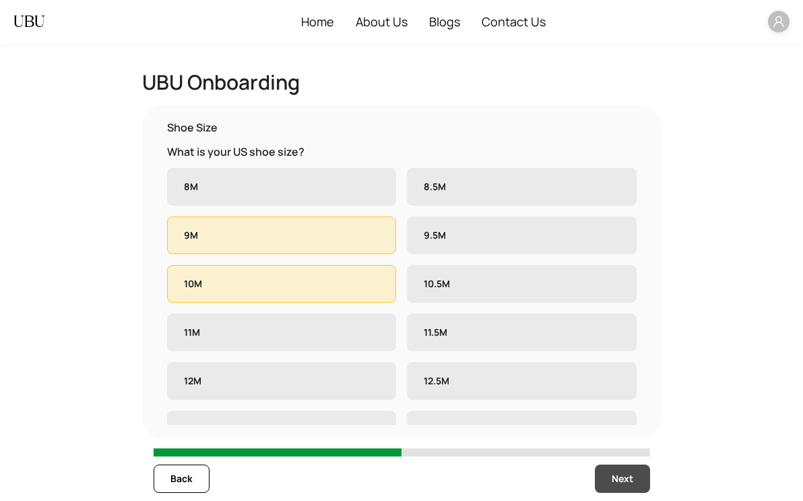
click at [624, 485] on span "Next" at bounding box center [623, 478] width 22 height 15
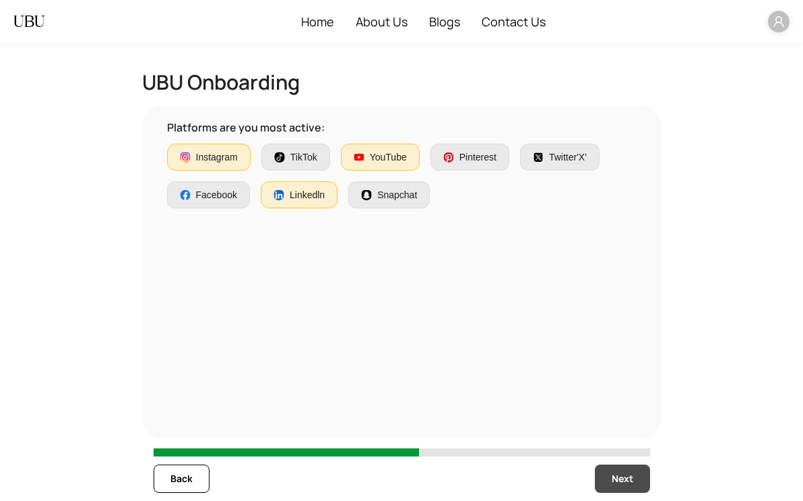
click at [624, 485] on span "Next" at bounding box center [623, 478] width 22 height 15
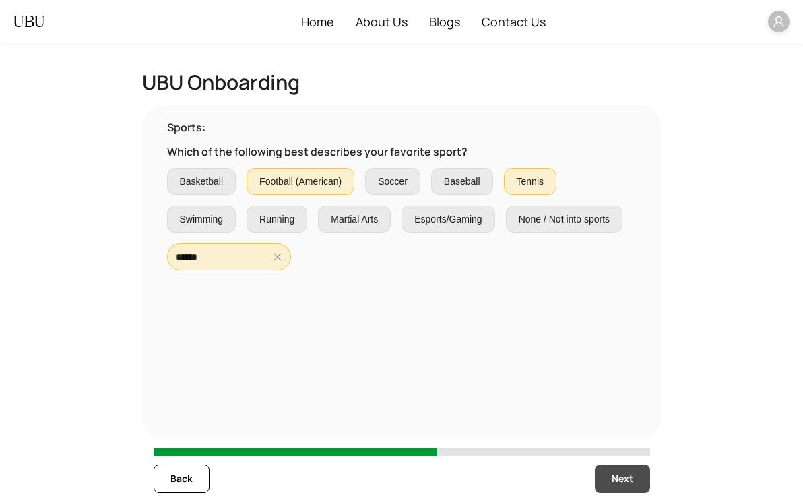
click at [624, 485] on span "Next" at bounding box center [623, 478] width 22 height 15
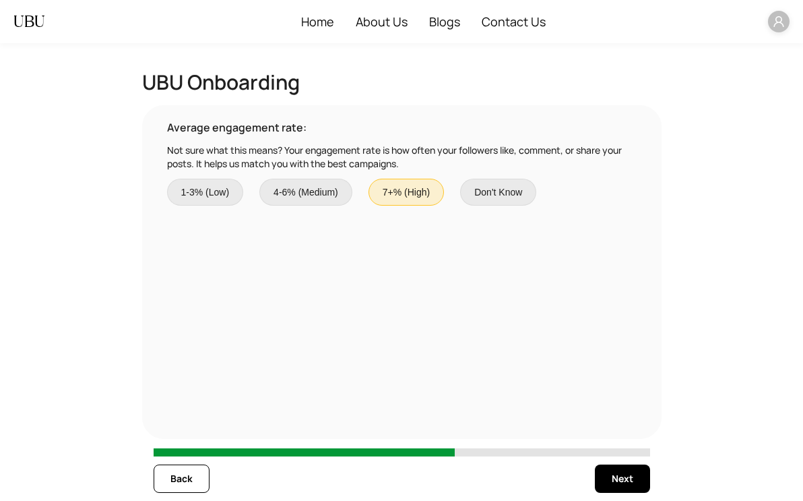
click at [274, 195] on span "4-6% (Medium)" at bounding box center [306, 192] width 65 height 15
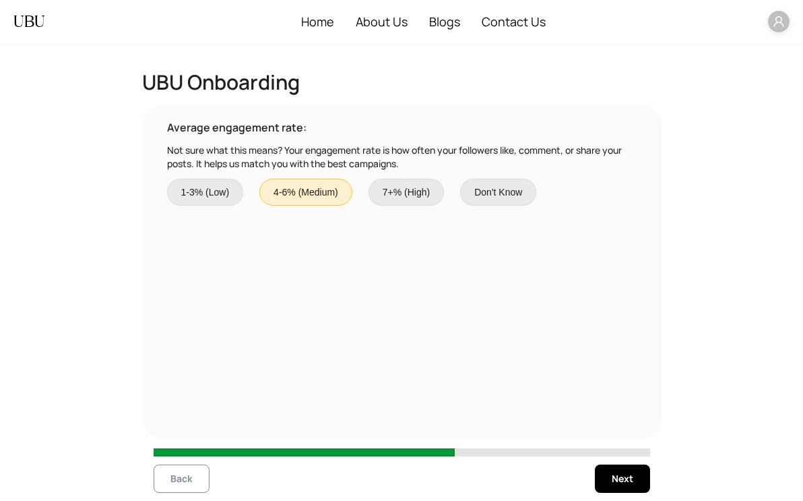
click at [200, 480] on button "Back" at bounding box center [182, 478] width 56 height 28
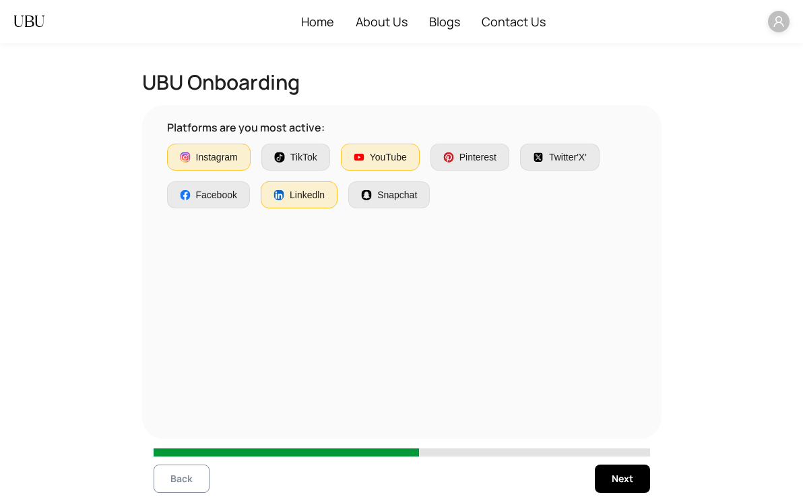
click at [200, 480] on button "Back" at bounding box center [182, 478] width 56 height 28
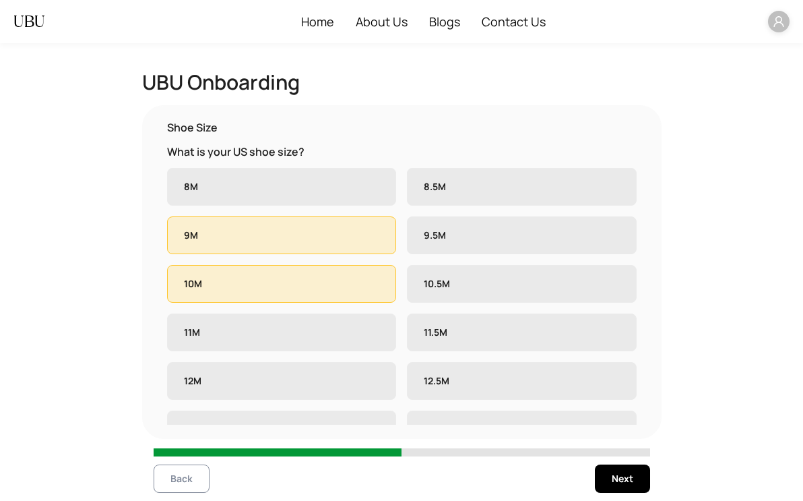
click at [200, 480] on button "Back" at bounding box center [182, 478] width 56 height 28
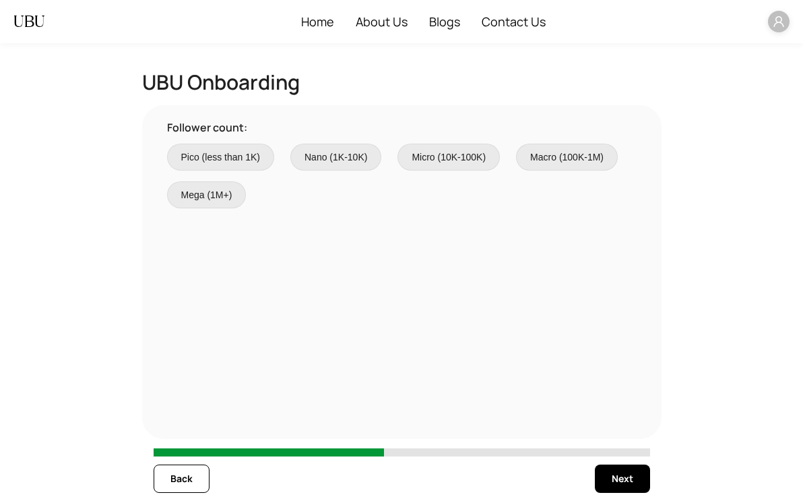
click at [357, 161] on span "Nano (1K-10K)" at bounding box center [336, 157] width 63 height 15
click at [175, 481] on span "Back" at bounding box center [182, 478] width 22 height 15
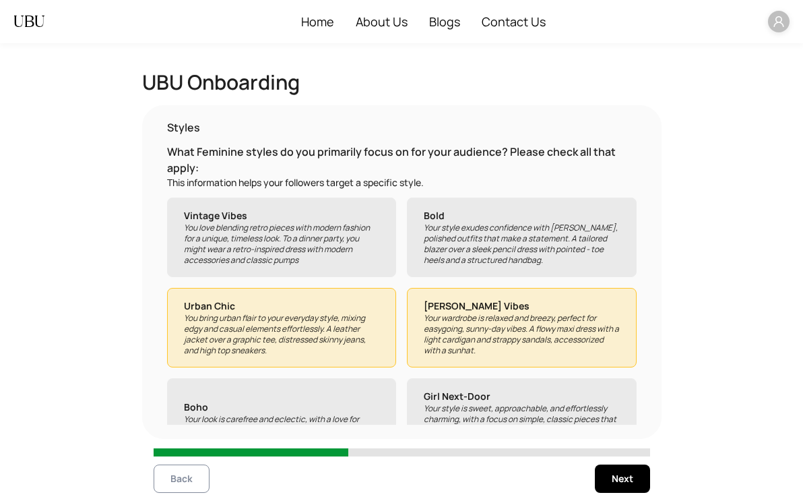
click at [175, 481] on span "Back" at bounding box center [182, 478] width 22 height 15
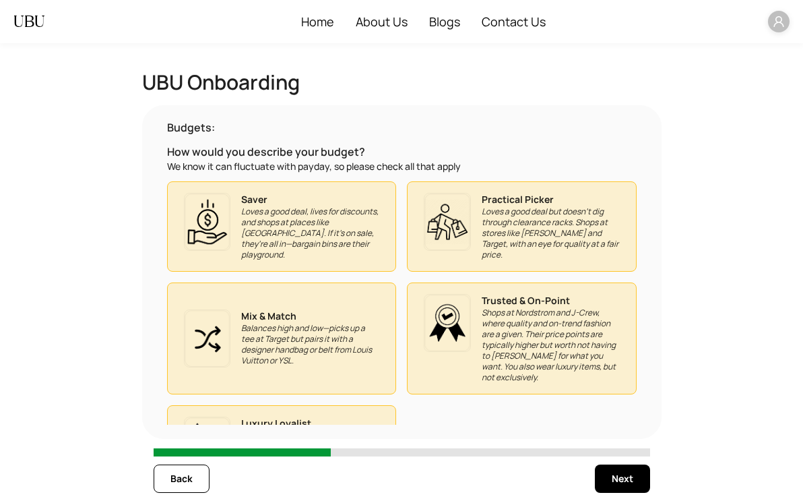
click at [643, 495] on div "Back Next" at bounding box center [402, 478] width 497 height 44
click at [631, 483] on span "Next" at bounding box center [623, 478] width 22 height 15
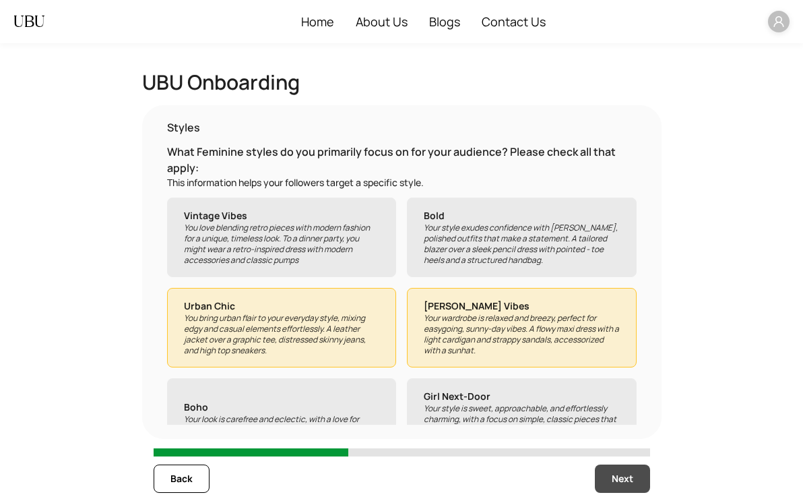
click at [631, 483] on span "Next" at bounding box center [623, 478] width 22 height 15
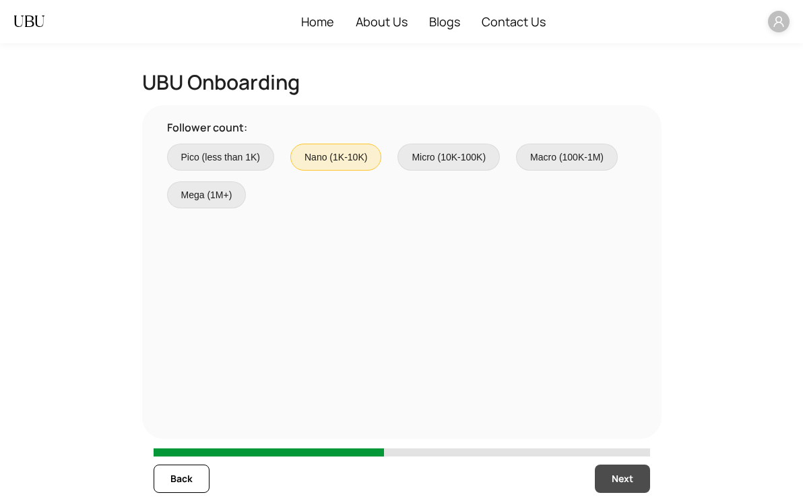
click at [631, 483] on span "Next" at bounding box center [623, 478] width 22 height 15
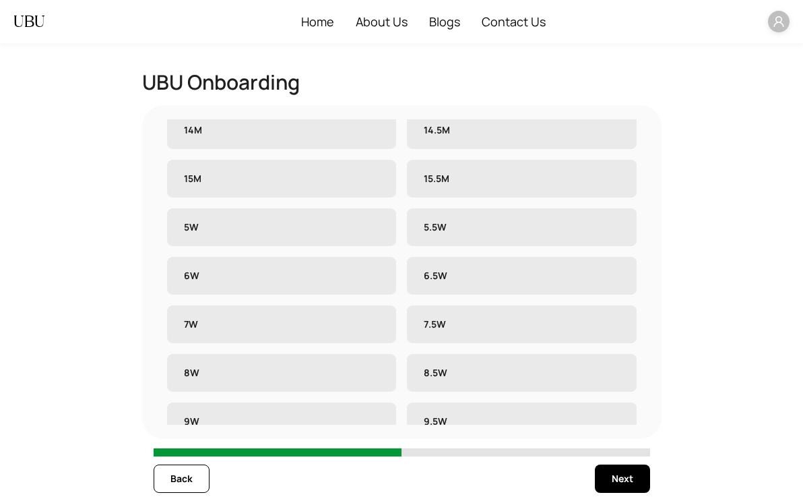
scroll to position [345, 0]
click at [270, 211] on label "5W" at bounding box center [282, 230] width 230 height 38
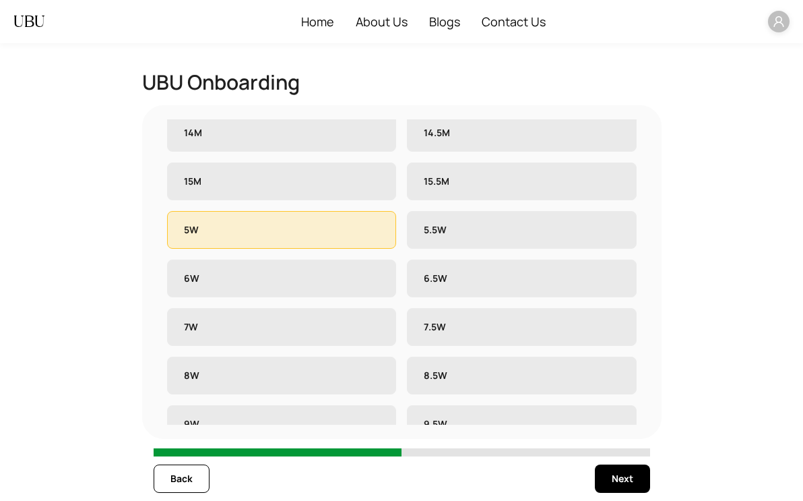
click at [262, 279] on label "6W" at bounding box center [282, 279] width 230 height 38
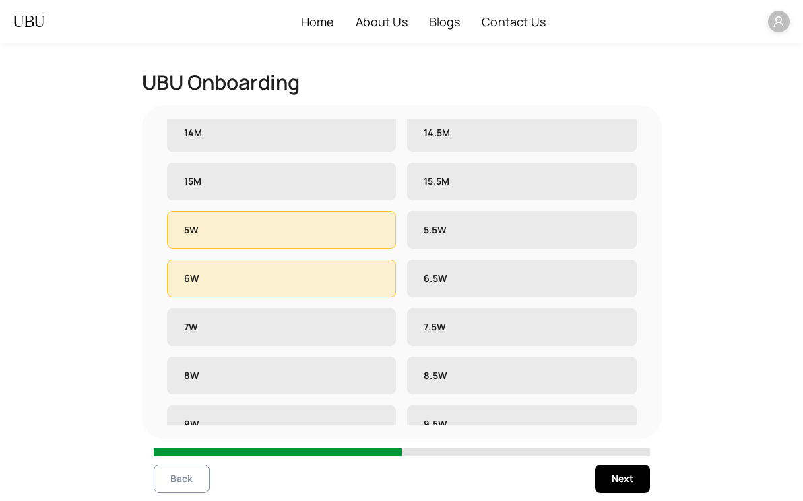
click at [177, 477] on span "Back" at bounding box center [182, 478] width 22 height 15
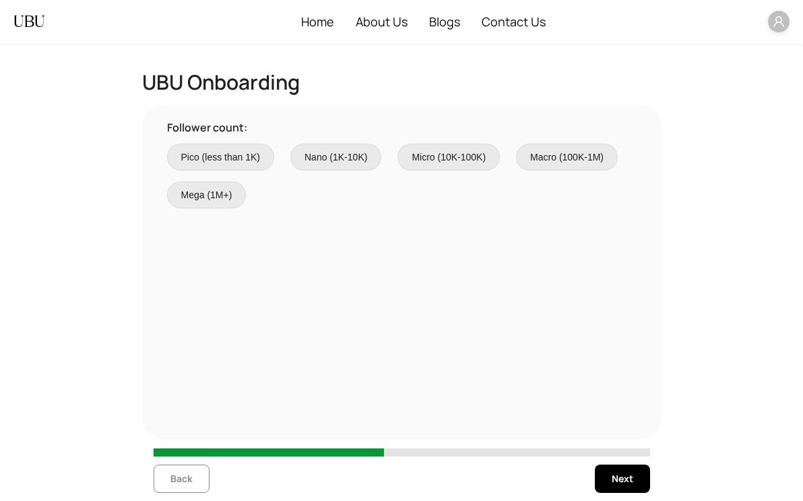
scroll to position [0, 0]
click at [309, 162] on span "Nano (1K-10K)" at bounding box center [336, 157] width 63 height 15
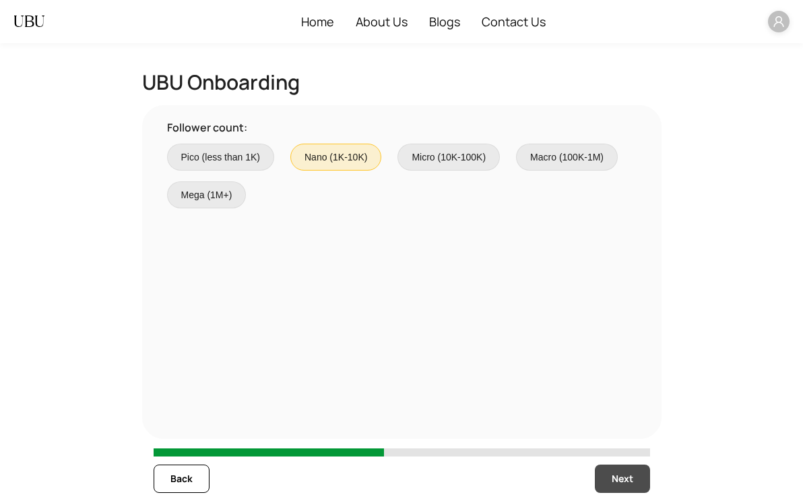
click at [632, 474] on span "Next" at bounding box center [623, 478] width 22 height 15
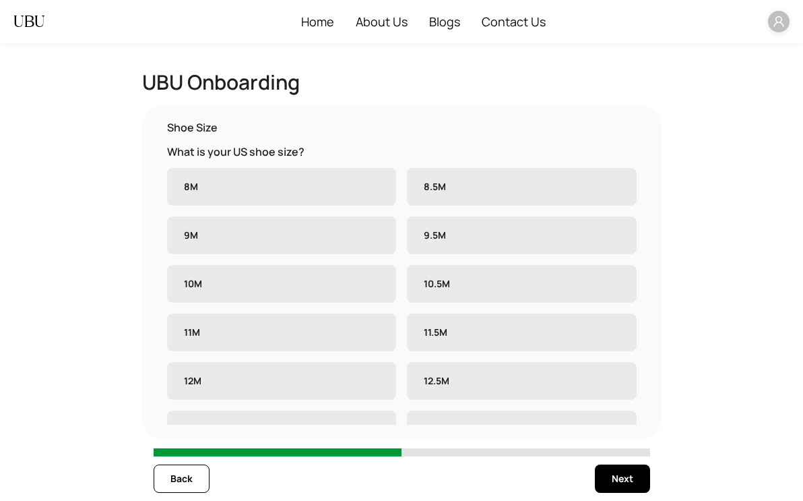
click at [665, 330] on form "UBU Onboarding Shoe Size What is your US shoe size? 8M 8.5M 9M 9.5M 10M 10.5M 1…" at bounding box center [402, 285] width 750 height 431
click at [608, 482] on button "Next" at bounding box center [622, 478] width 55 height 28
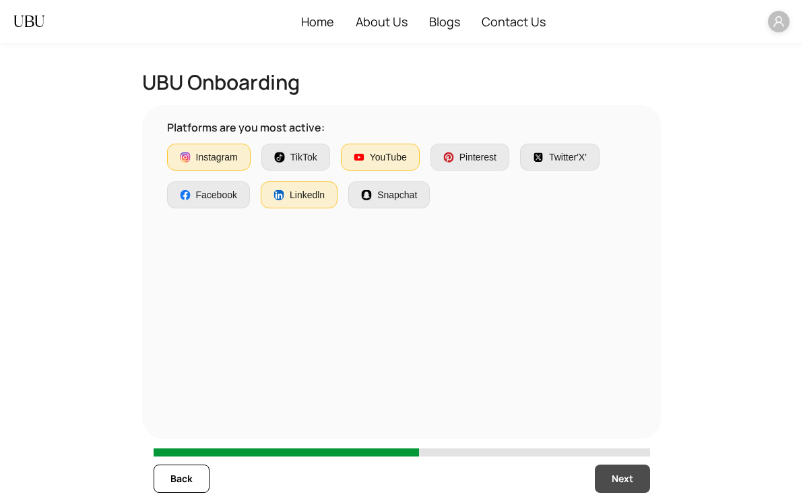
click at [608, 482] on button "Next" at bounding box center [622, 478] width 55 height 28
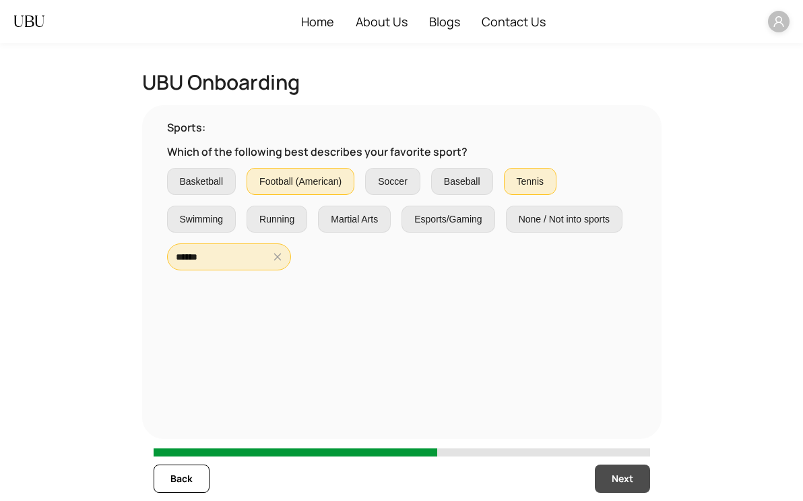
click at [608, 482] on button "Next" at bounding box center [622, 478] width 55 height 28
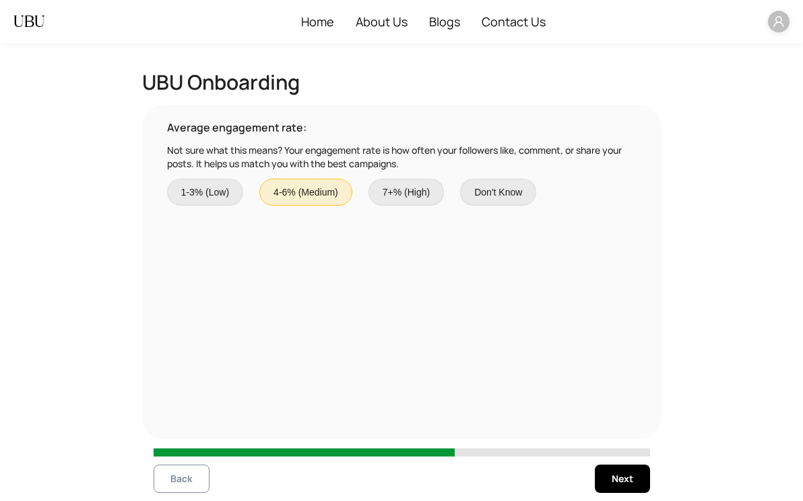
click at [171, 474] on span "Back" at bounding box center [182, 478] width 22 height 15
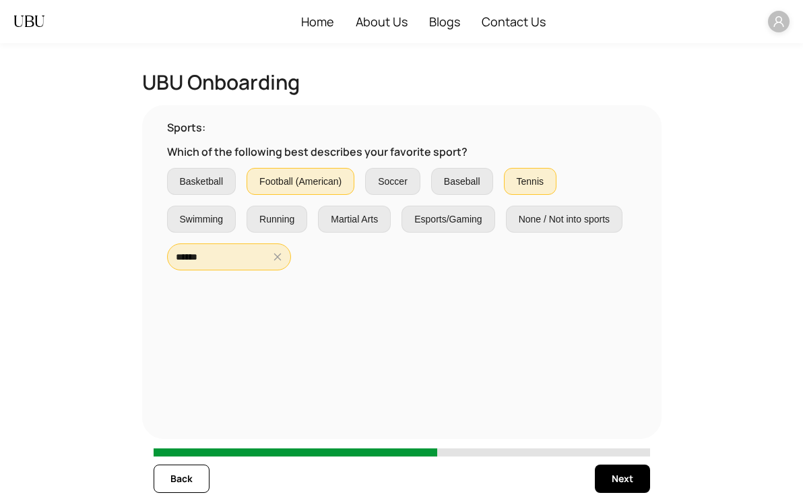
click at [379, 184] on span "Soccer" at bounding box center [393, 181] width 30 height 15
click at [624, 476] on span "Next" at bounding box center [623, 478] width 22 height 15
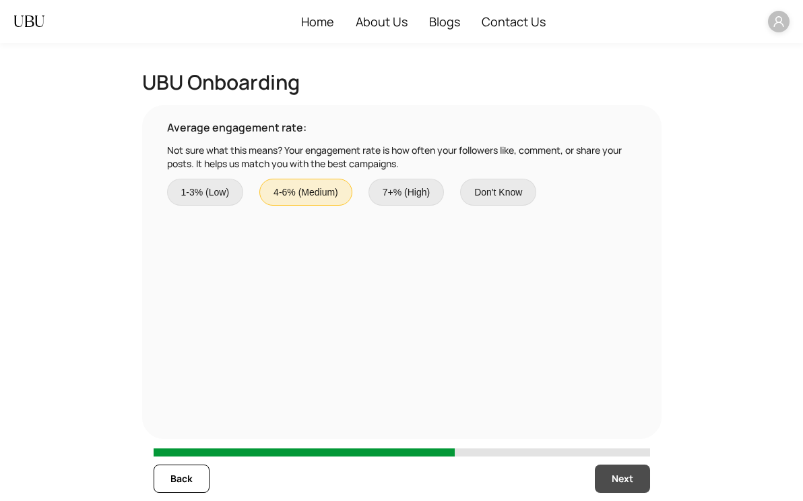
click at [624, 476] on span "Next" at bounding box center [623, 478] width 22 height 15
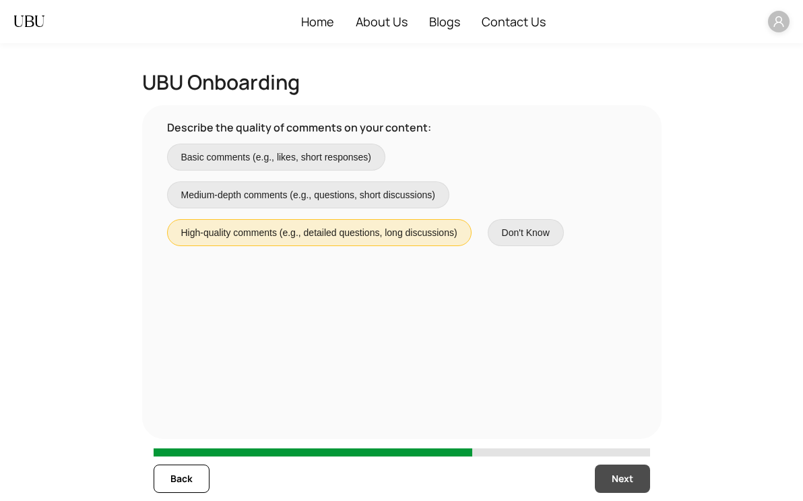
click at [624, 476] on span "Next" at bounding box center [623, 478] width 22 height 15
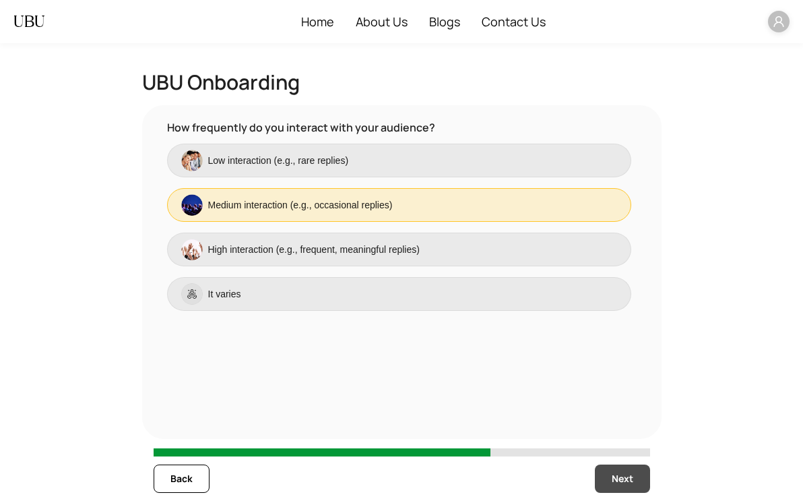
click at [624, 476] on span "Next" at bounding box center [623, 478] width 22 height 15
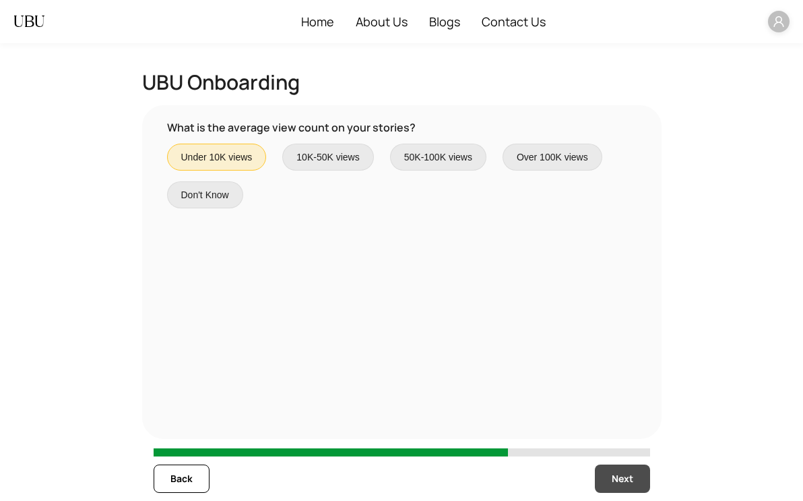
click at [624, 476] on span "Next" at bounding box center [623, 478] width 22 height 15
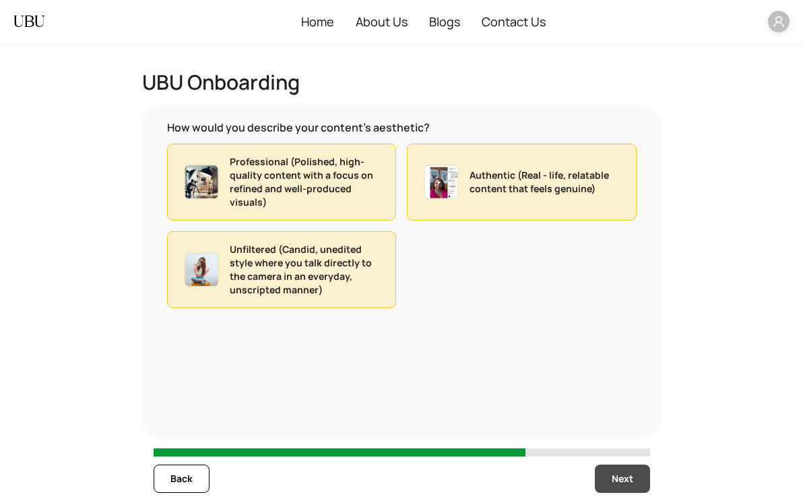
click at [624, 476] on span "Next" at bounding box center [623, 478] width 22 height 15
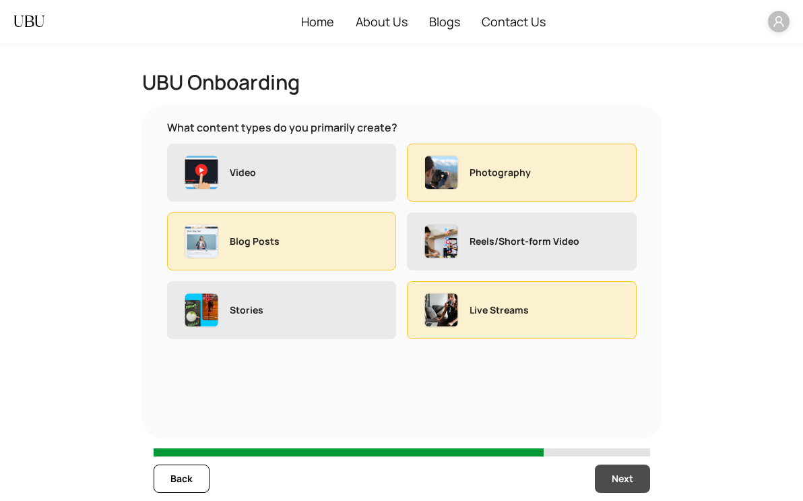
click at [624, 476] on span "Next" at bounding box center [623, 478] width 22 height 15
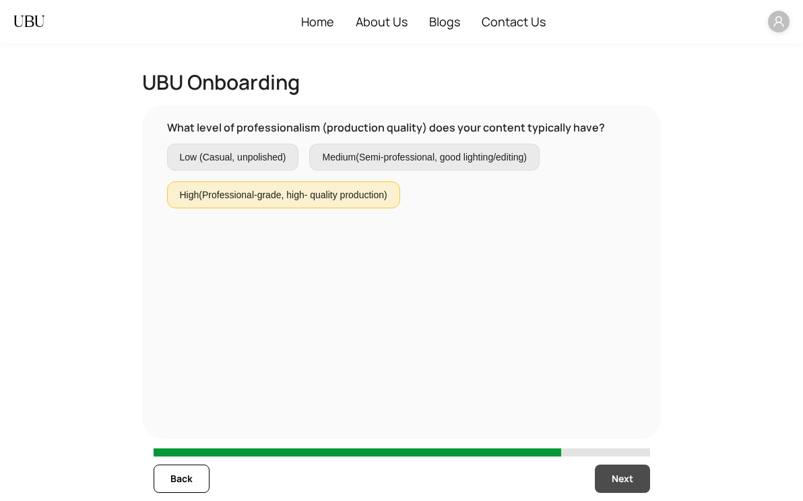
click at [624, 476] on span "Next" at bounding box center [623, 478] width 22 height 15
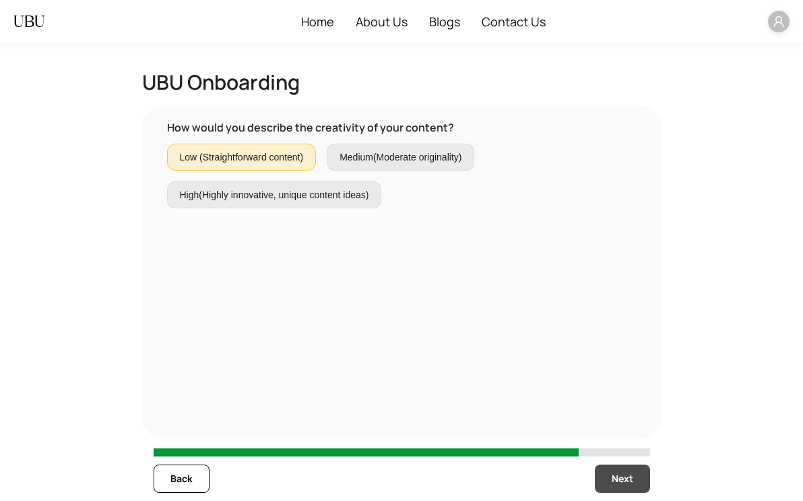
click at [624, 476] on span "Next" at bounding box center [623, 478] width 22 height 15
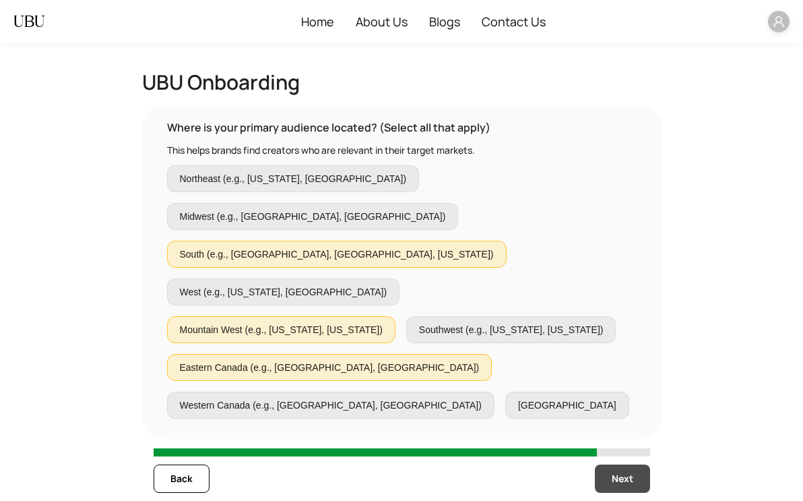
click at [624, 476] on span "Next" at bounding box center [623, 478] width 22 height 15
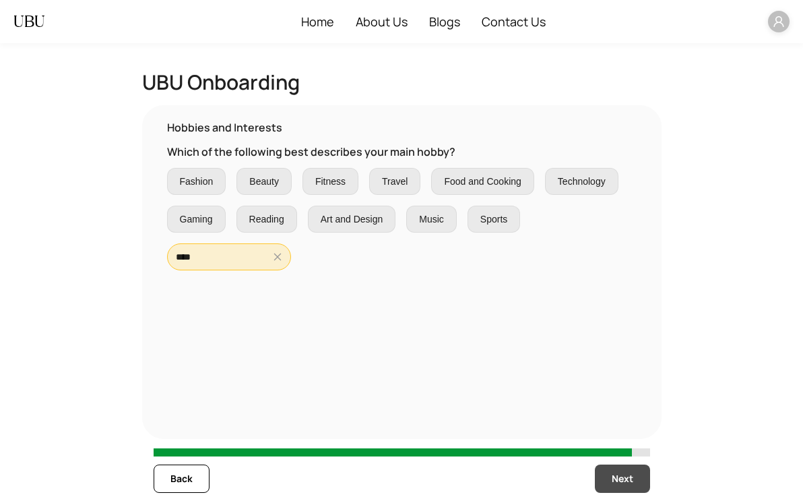
click at [624, 476] on span "Next" at bounding box center [623, 478] width 22 height 15
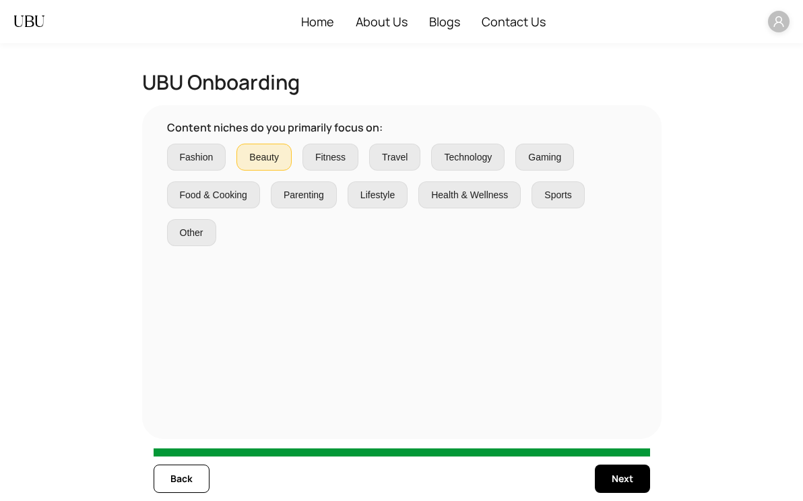
click at [311, 204] on label "Parenting" at bounding box center [304, 194] width 66 height 27
click at [172, 234] on label "Other" at bounding box center [191, 232] width 49 height 27
click at [200, 234] on span "Other" at bounding box center [192, 232] width 24 height 15
click at [384, 202] on label "Lifestyle" at bounding box center [378, 194] width 60 height 27
click at [181, 239] on label "Other" at bounding box center [191, 232] width 49 height 27
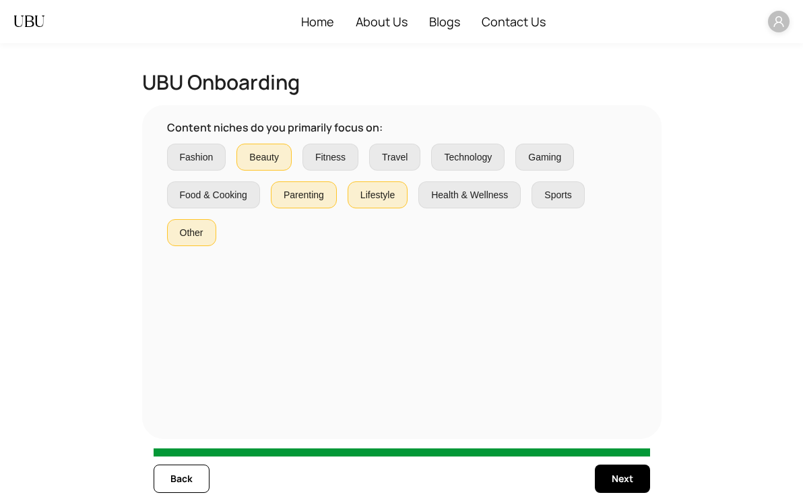
click at [181, 239] on label "Other" at bounding box center [191, 232] width 49 height 27
click at [183, 481] on span "Back" at bounding box center [182, 478] width 22 height 15
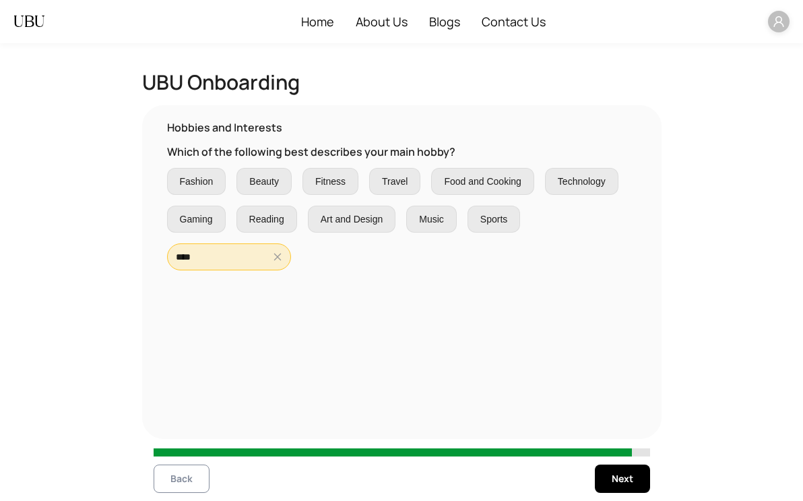
click at [183, 481] on span "Back" at bounding box center [182, 478] width 22 height 15
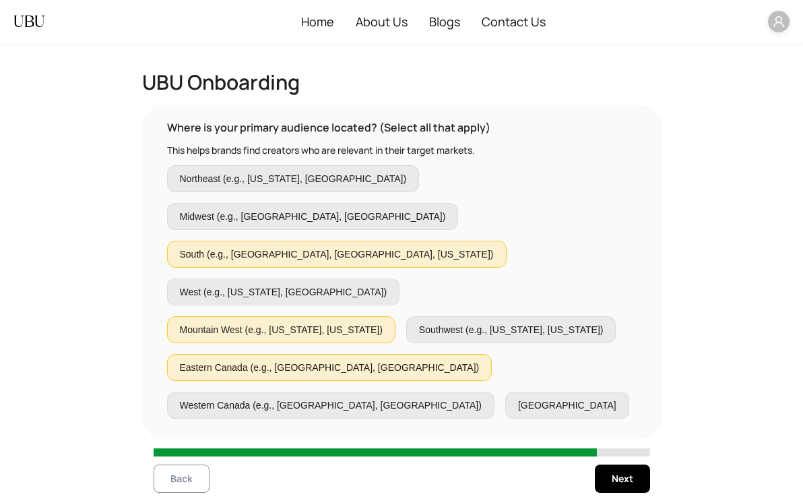
click at [183, 481] on span "Back" at bounding box center [182, 478] width 22 height 15
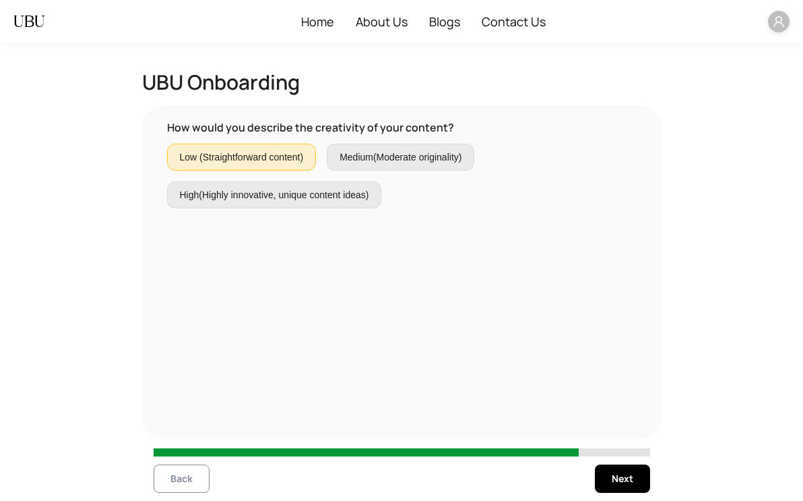
click at [183, 481] on span "Back" at bounding box center [182, 478] width 22 height 15
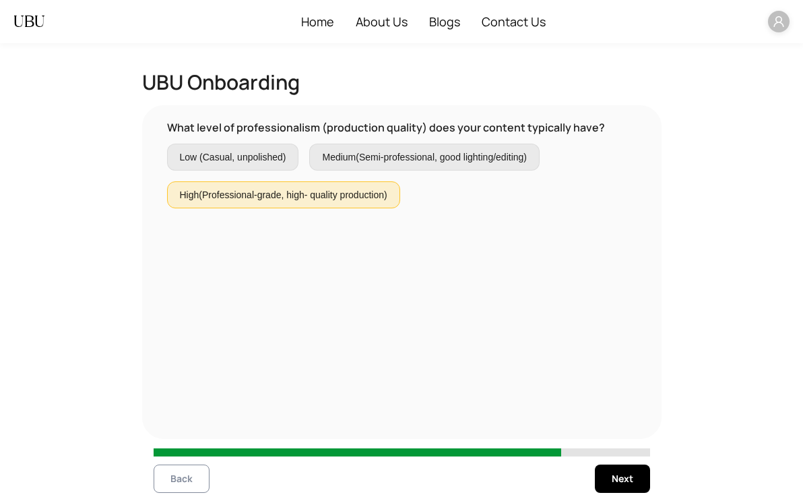
click at [183, 481] on span "Back" at bounding box center [182, 478] width 22 height 15
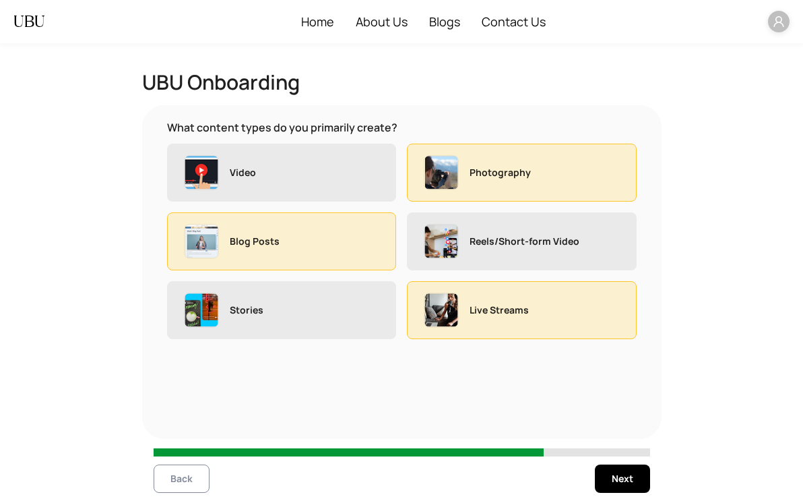
click at [183, 481] on span "Back" at bounding box center [182, 478] width 22 height 15
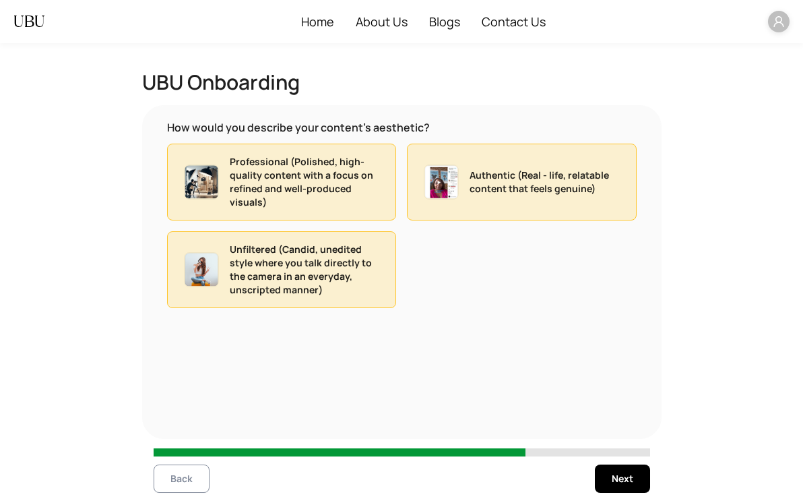
click at [183, 481] on span "Back" at bounding box center [182, 478] width 22 height 15
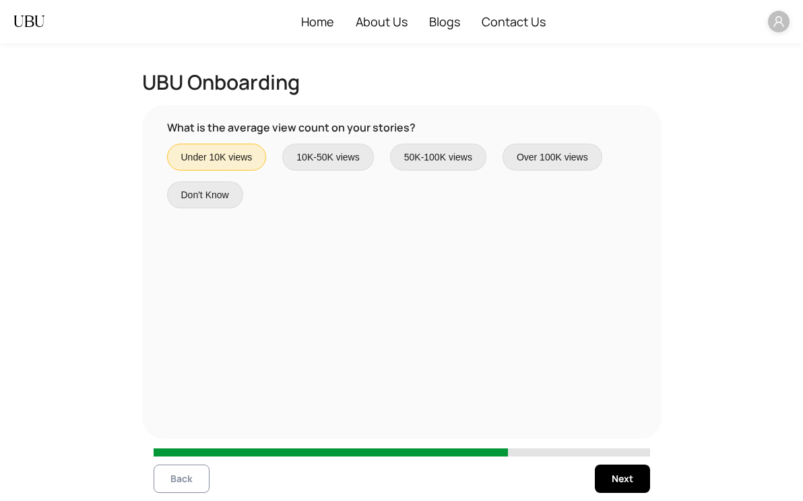
click at [183, 481] on span "Back" at bounding box center [182, 478] width 22 height 15
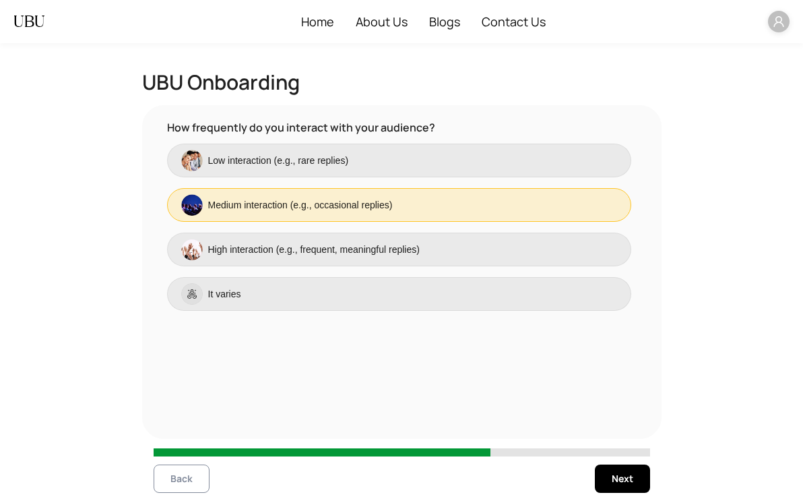
click at [183, 481] on span "Back" at bounding box center [182, 478] width 22 height 15
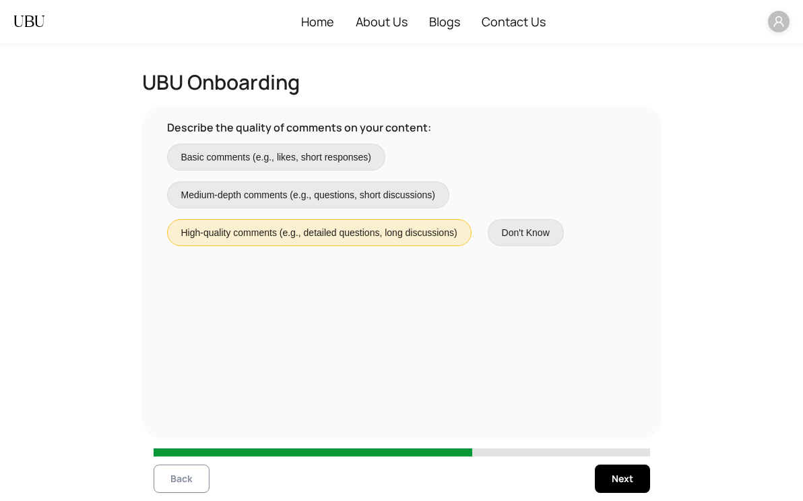
click at [183, 481] on span "Back" at bounding box center [182, 478] width 22 height 15
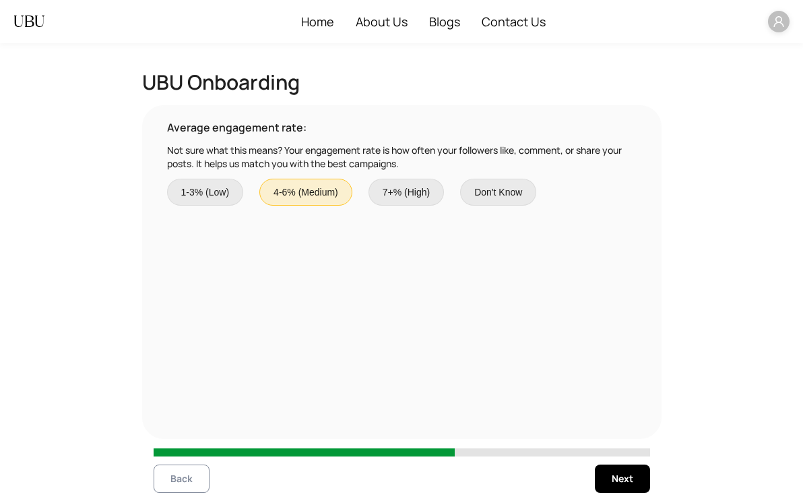
click at [183, 481] on span "Back" at bounding box center [182, 478] width 22 height 15
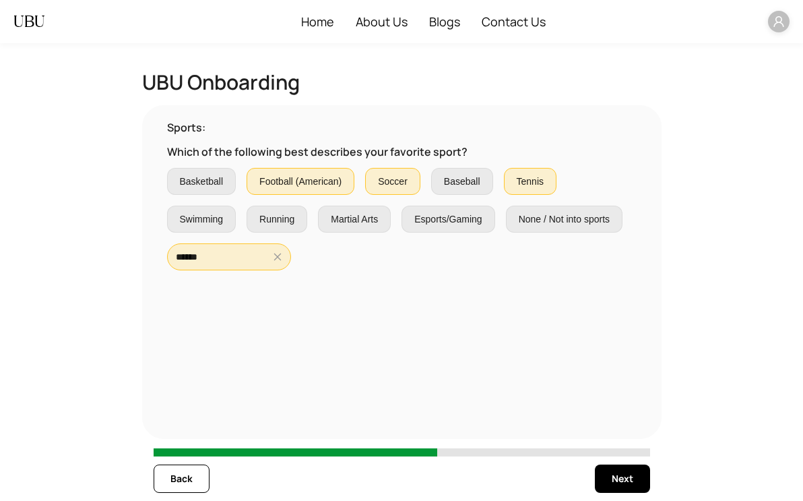
click at [775, 23] on icon "user" at bounding box center [779, 22] width 12 height 12
click at [747, 65] on span "Profile" at bounding box center [739, 70] width 82 height 15
